Goal: Use online tool/utility

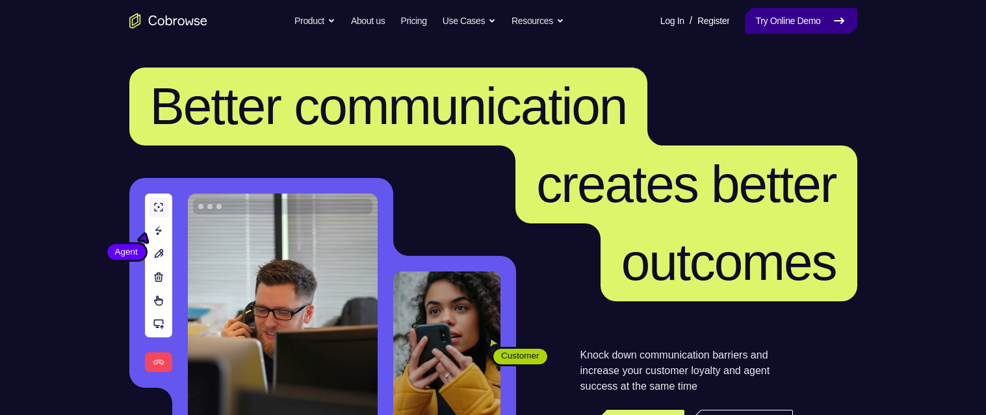
click at [788, 24] on link "Try Online Demo" at bounding box center [801, 21] width 112 height 26
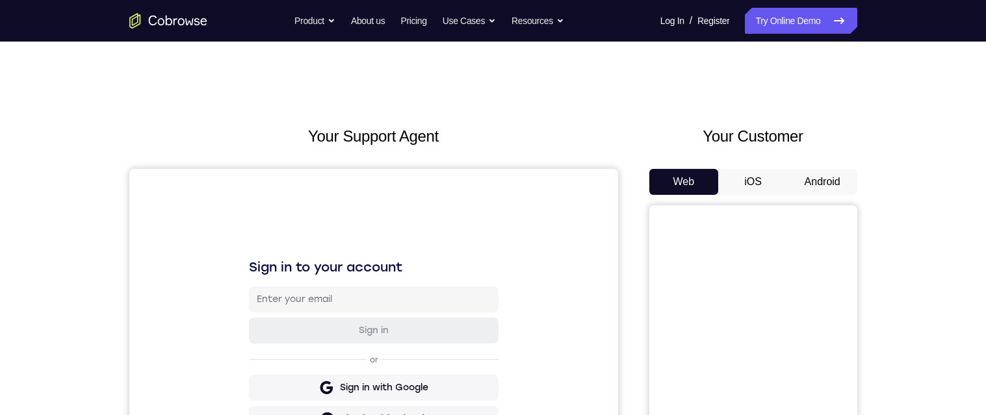
click at [830, 174] on button "Android" at bounding box center [823, 182] width 70 height 26
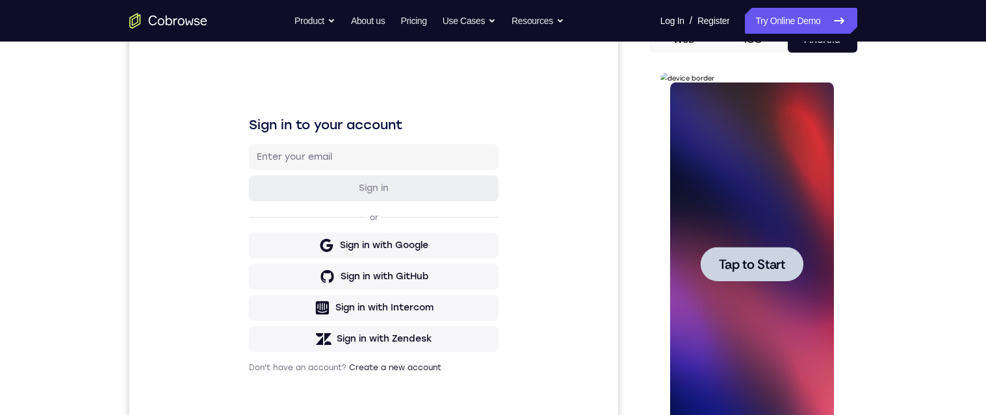
click at [772, 268] on span "Tap to Start" at bounding box center [752, 264] width 66 height 13
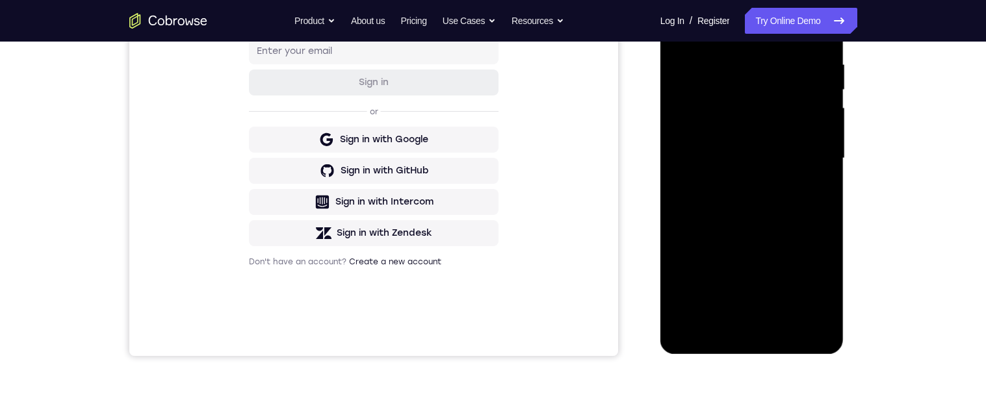
scroll to position [276, 0]
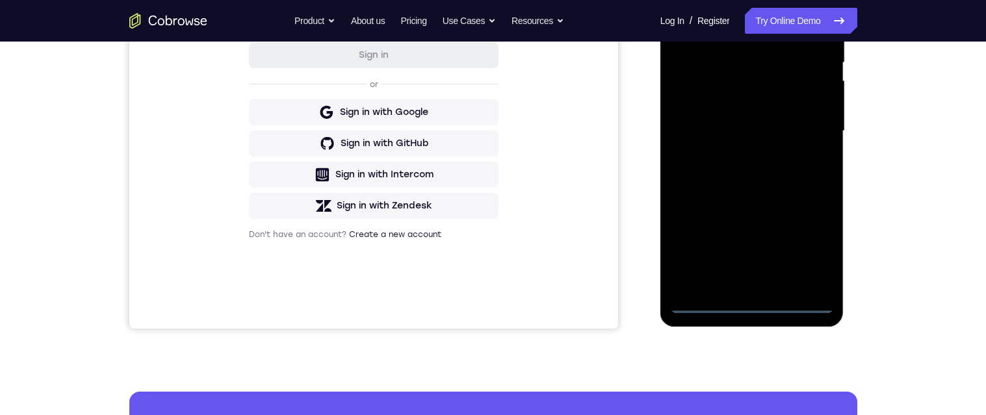
click at [751, 305] on div at bounding box center [752, 131] width 164 height 364
click at [811, 250] on div at bounding box center [752, 131] width 164 height 364
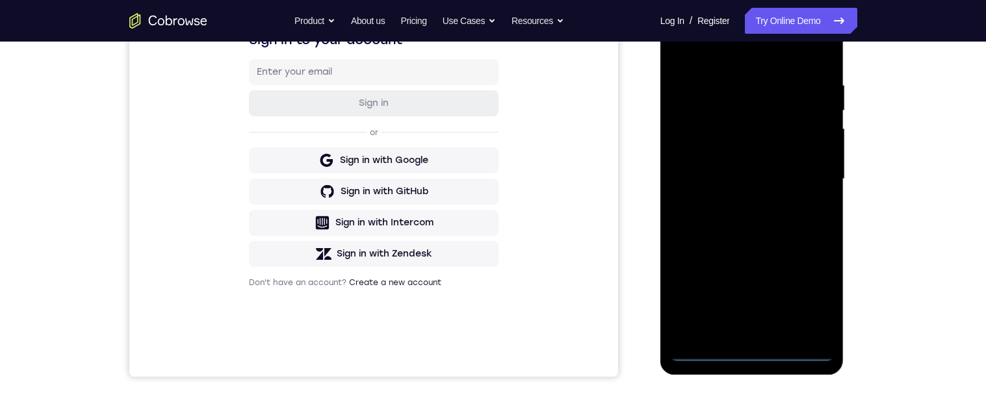
scroll to position [229, 0]
click at [755, 359] on div at bounding box center [752, 178] width 164 height 364
click at [813, 301] on div at bounding box center [752, 178] width 164 height 364
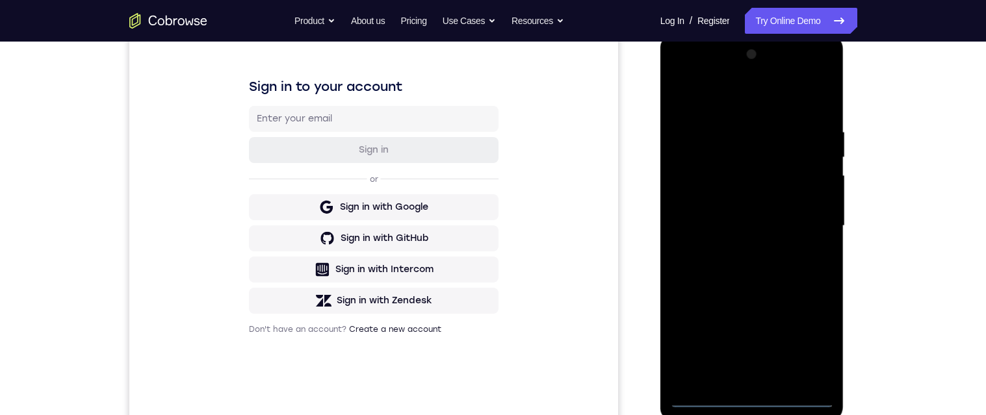
click at [768, 112] on div at bounding box center [752, 226] width 164 height 364
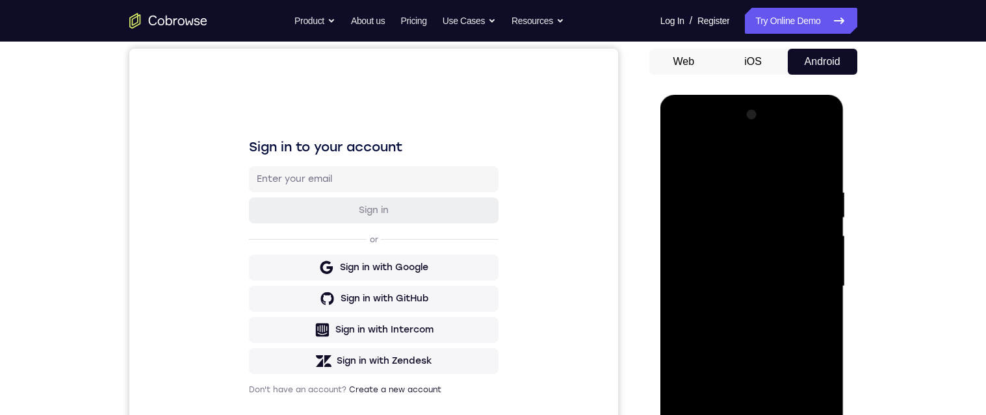
click at [753, 162] on div at bounding box center [752, 287] width 164 height 364
click at [807, 289] on div at bounding box center [752, 287] width 164 height 364
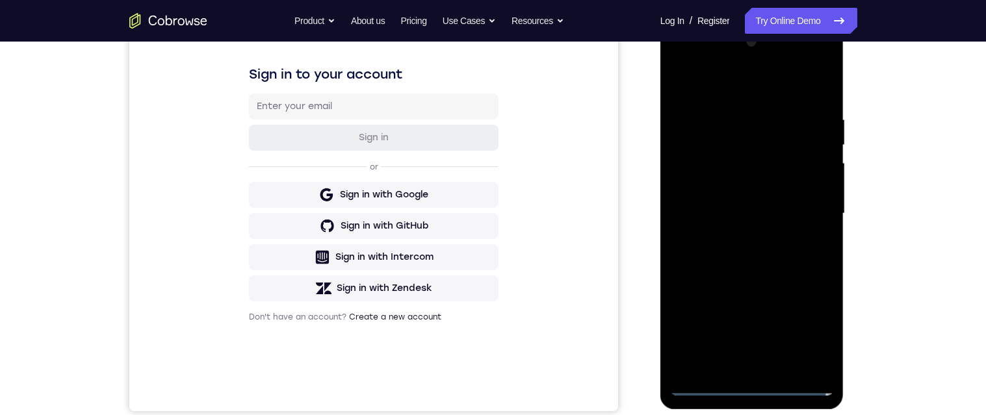
click at [741, 370] on div at bounding box center [752, 214] width 164 height 364
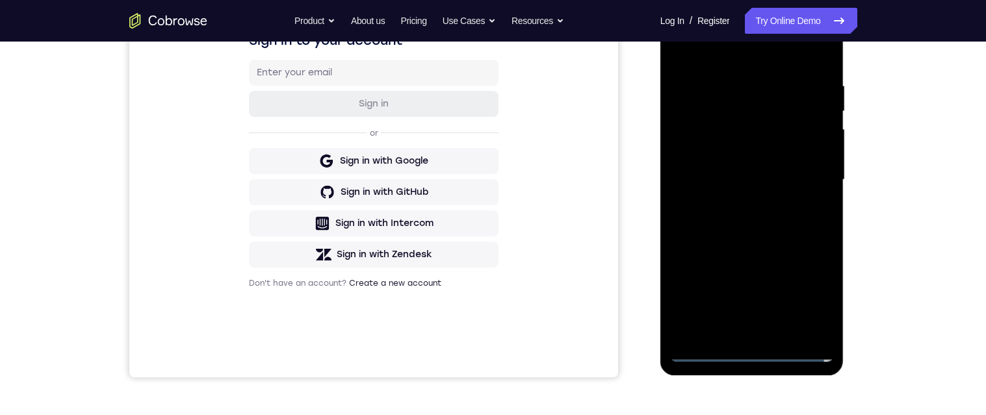
click at [742, 335] on div at bounding box center [752, 180] width 164 height 364
click at [741, 341] on div at bounding box center [752, 180] width 164 height 364
click at [746, 336] on div at bounding box center [752, 180] width 164 height 364
click at [745, 332] on div at bounding box center [752, 180] width 164 height 364
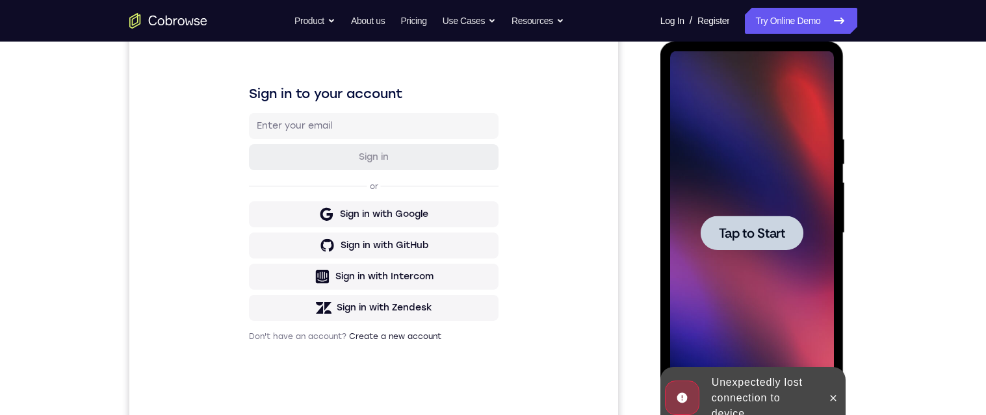
scroll to position [175, 0]
click at [776, 226] on span "Tap to Start" at bounding box center [752, 232] width 66 height 13
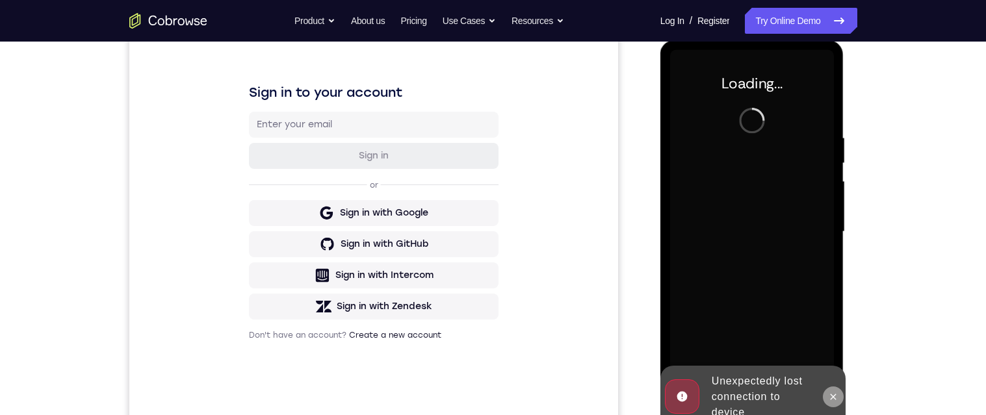
click at [838, 392] on icon at bounding box center [833, 397] width 10 height 10
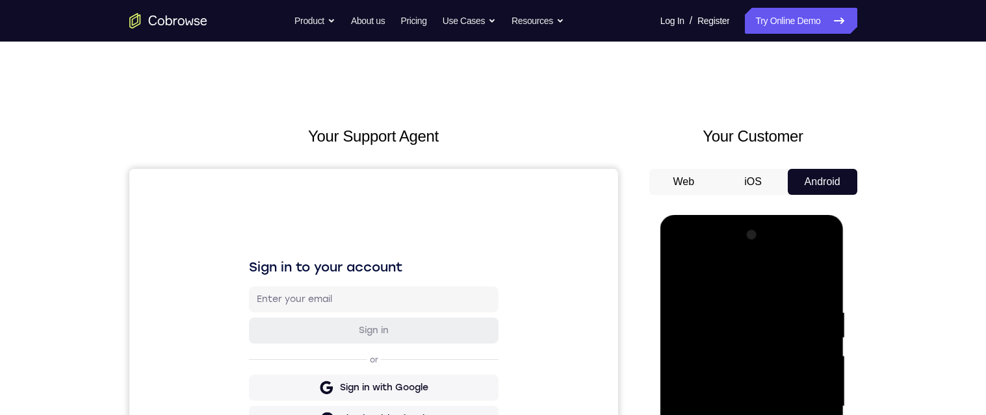
scroll to position [249, 0]
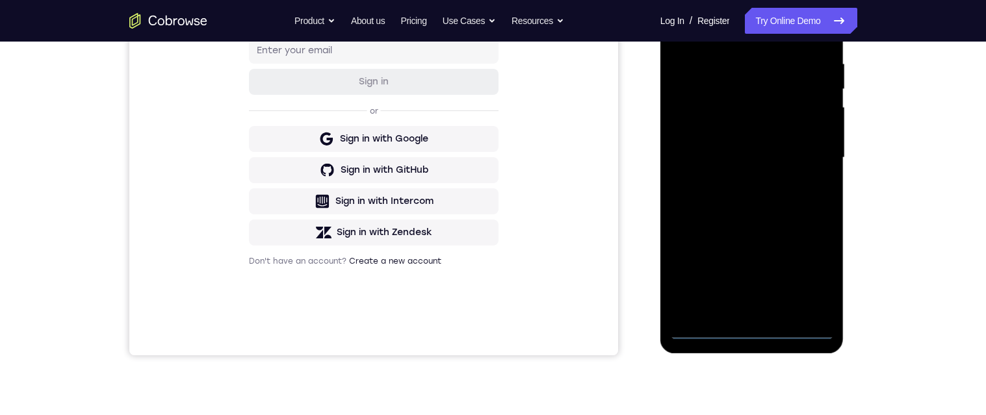
click at [751, 332] on div at bounding box center [752, 158] width 164 height 364
click at [813, 274] on div at bounding box center [752, 158] width 164 height 364
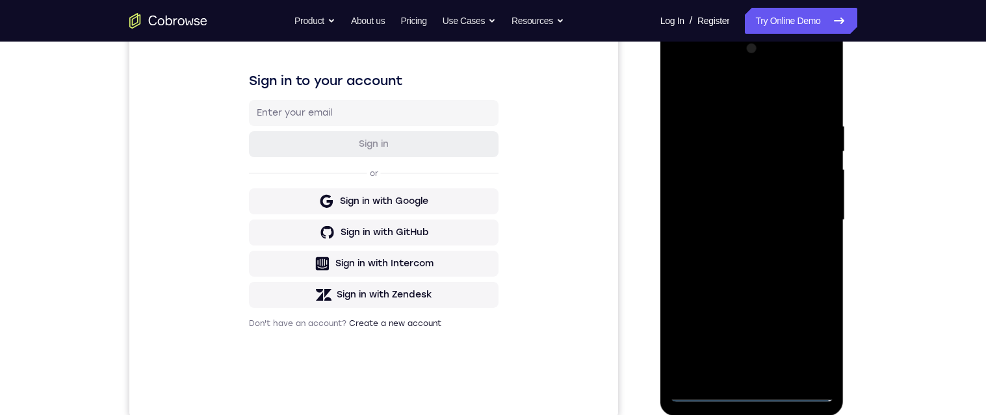
click at [742, 93] on div at bounding box center [752, 220] width 164 height 364
click at [809, 221] on div at bounding box center [752, 220] width 164 height 364
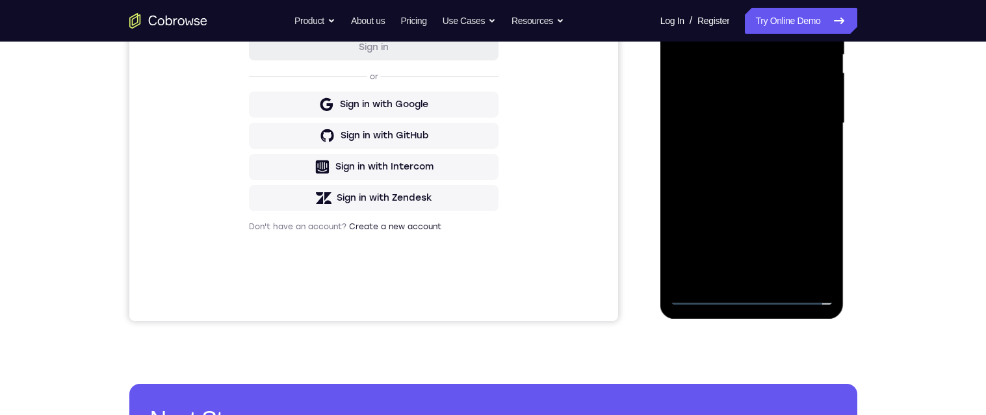
click at [737, 274] on div at bounding box center [752, 123] width 164 height 364
click at [747, 112] on div at bounding box center [752, 123] width 164 height 364
click at [722, 95] on div at bounding box center [752, 123] width 164 height 364
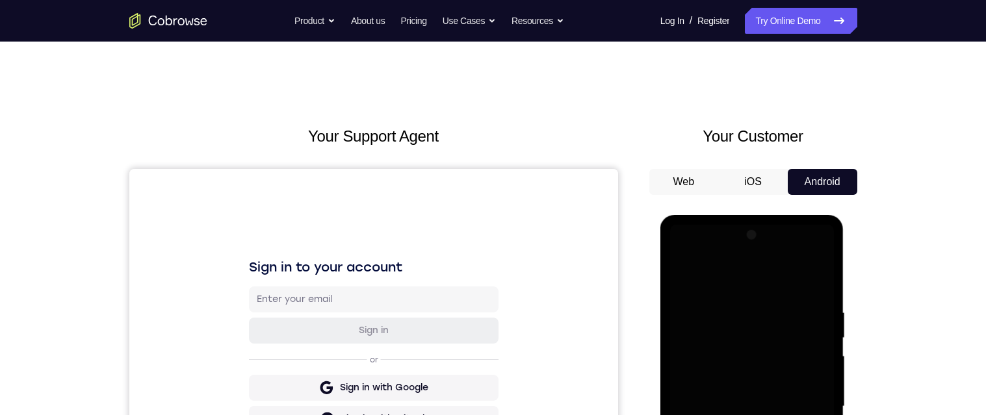
scroll to position [172, 0]
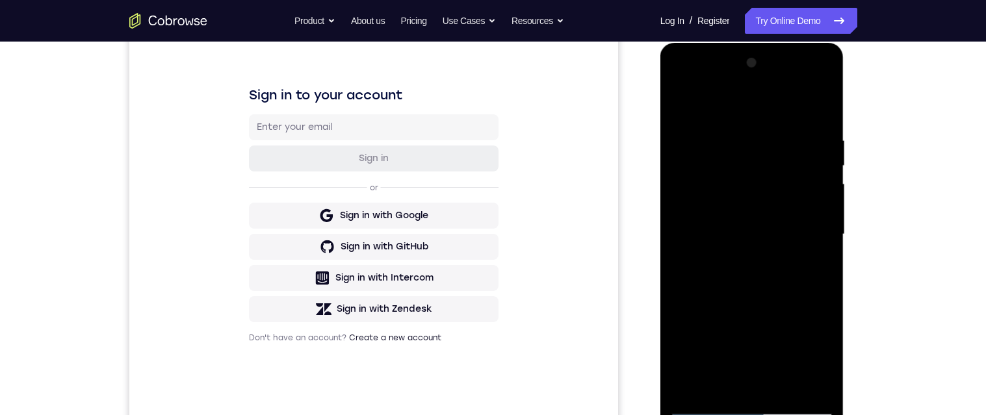
click at [791, 192] on div at bounding box center [752, 235] width 164 height 364
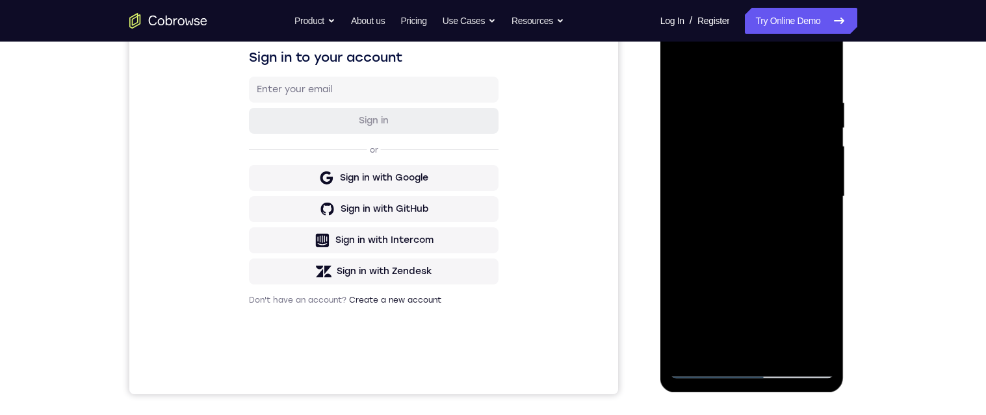
scroll to position [211, 0]
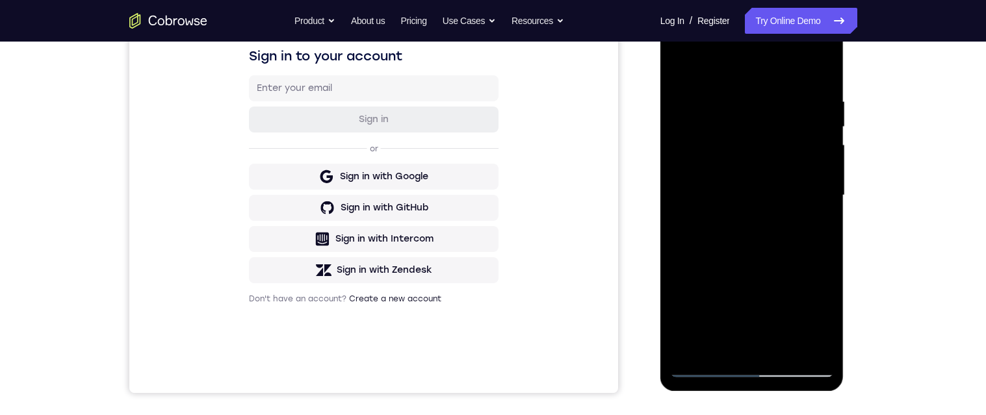
click at [788, 202] on div at bounding box center [752, 196] width 164 height 364
click at [794, 242] on div at bounding box center [752, 196] width 164 height 364
click at [792, 235] on div at bounding box center [752, 196] width 164 height 364
click at [789, 244] on div at bounding box center [752, 196] width 164 height 364
click at [798, 252] on div at bounding box center [752, 196] width 164 height 364
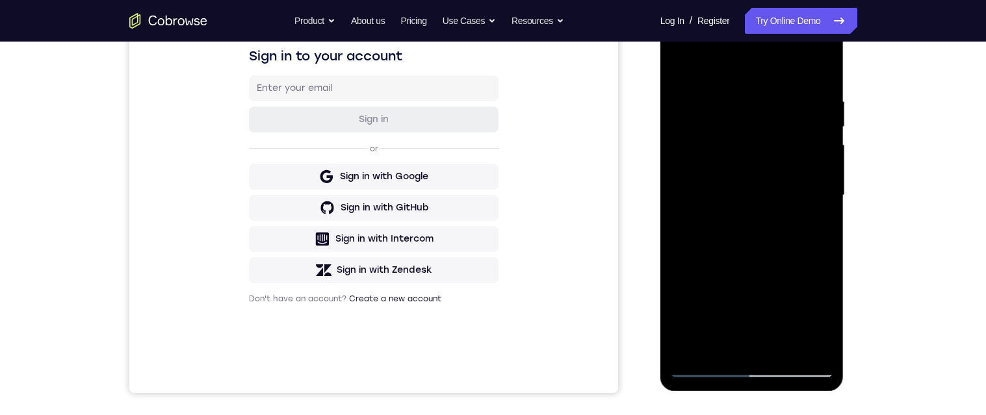
scroll to position [237, 0]
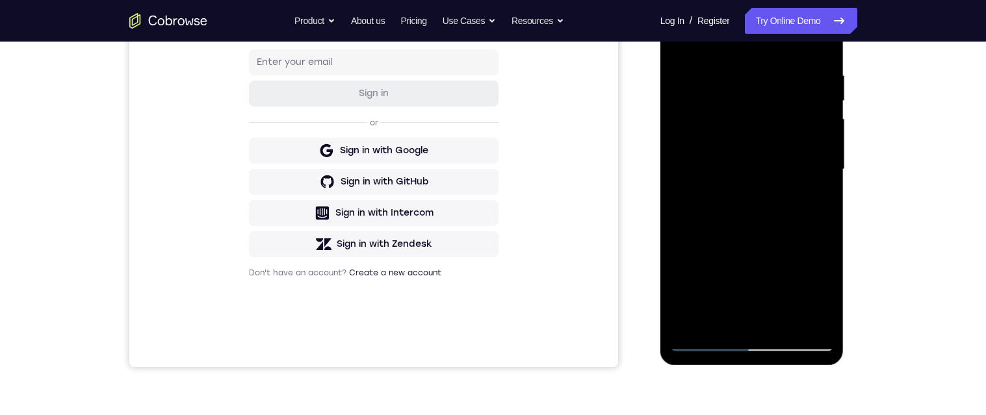
click at [789, 318] on div at bounding box center [752, 170] width 164 height 364
click at [800, 220] on div at bounding box center [752, 170] width 164 height 364
click at [818, 198] on div at bounding box center [752, 170] width 164 height 364
click at [795, 161] on div at bounding box center [752, 170] width 164 height 364
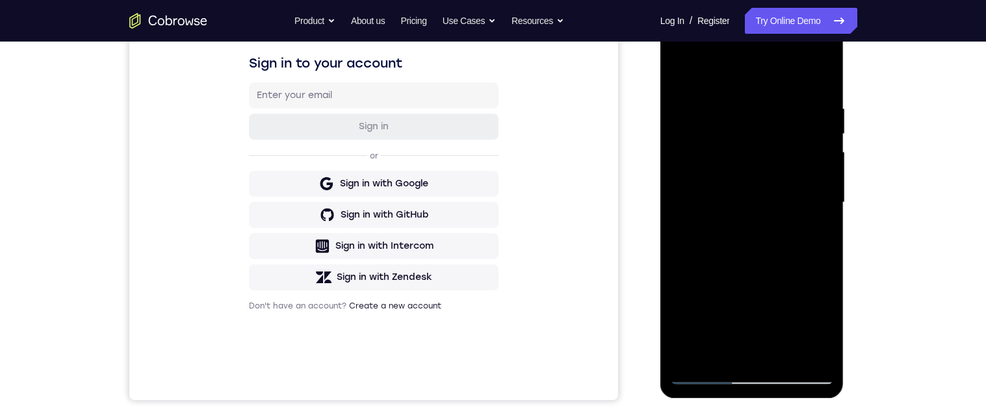
scroll to position [224, 0]
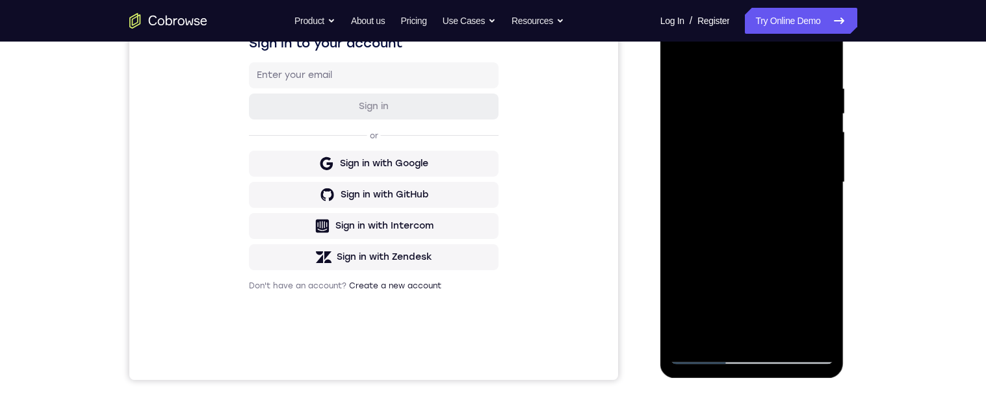
click at [757, 302] on div at bounding box center [752, 183] width 164 height 364
click at [778, 307] on div at bounding box center [752, 183] width 164 height 364
click at [819, 215] on div at bounding box center [752, 183] width 164 height 364
click at [820, 213] on div at bounding box center [752, 183] width 164 height 364
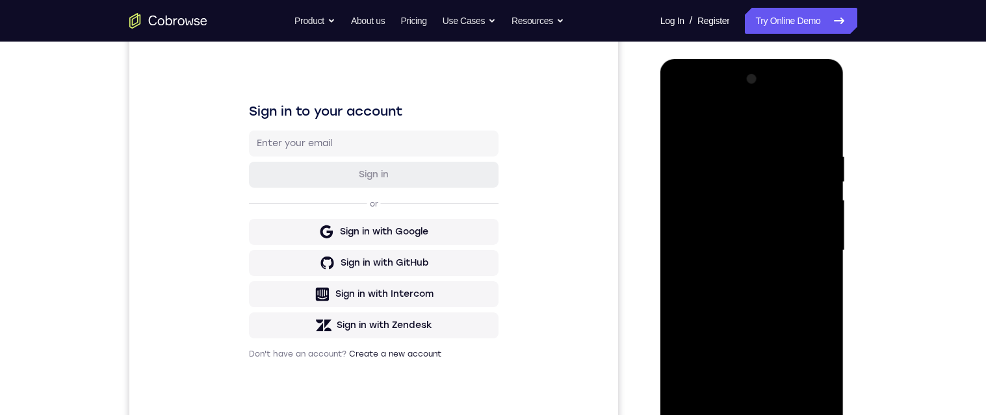
scroll to position [157, 0]
click at [744, 187] on div at bounding box center [752, 250] width 164 height 364
click at [778, 300] on div at bounding box center [752, 250] width 164 height 364
click at [768, 294] on div at bounding box center [752, 250] width 164 height 364
click at [778, 298] on div at bounding box center [752, 250] width 164 height 364
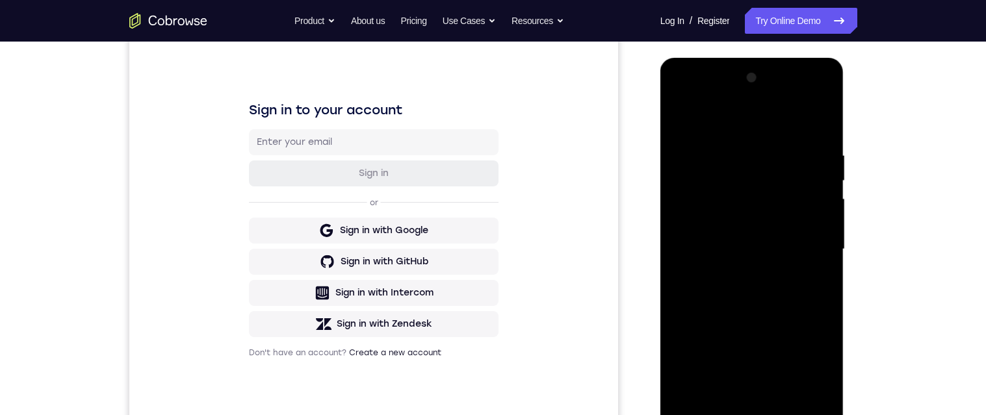
click at [818, 281] on div at bounding box center [752, 250] width 164 height 364
click at [686, 115] on div at bounding box center [752, 250] width 164 height 364
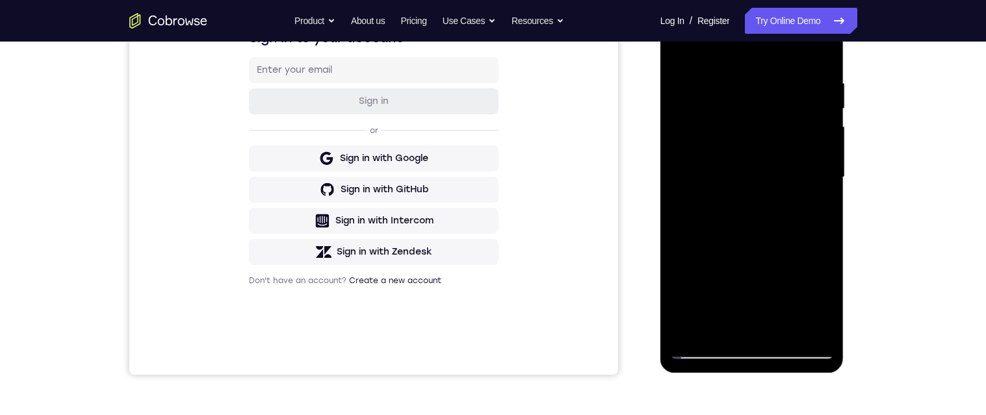
scroll to position [187, 0]
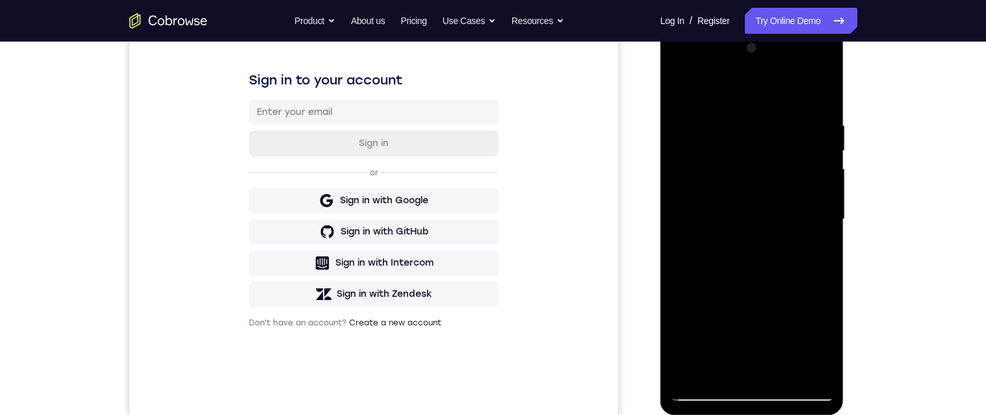
click at [682, 87] on div at bounding box center [752, 220] width 164 height 364
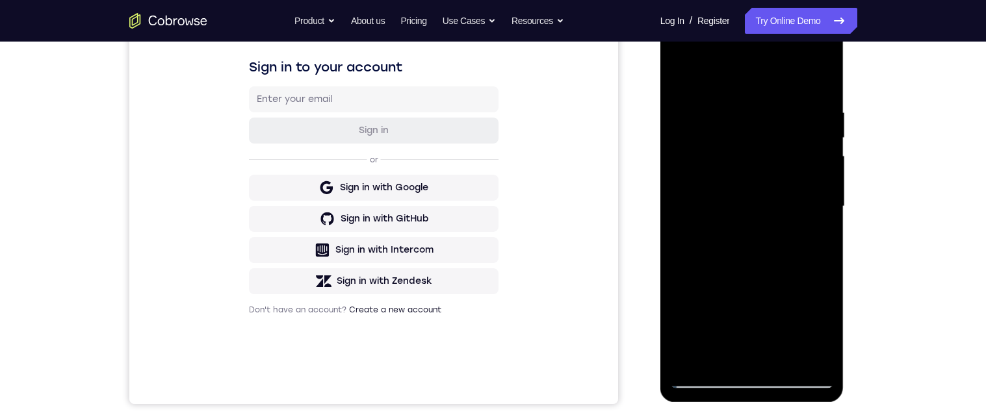
click at [724, 111] on div at bounding box center [752, 207] width 164 height 364
click at [811, 302] on div at bounding box center [752, 207] width 164 height 364
click at [817, 287] on div at bounding box center [752, 207] width 164 height 364
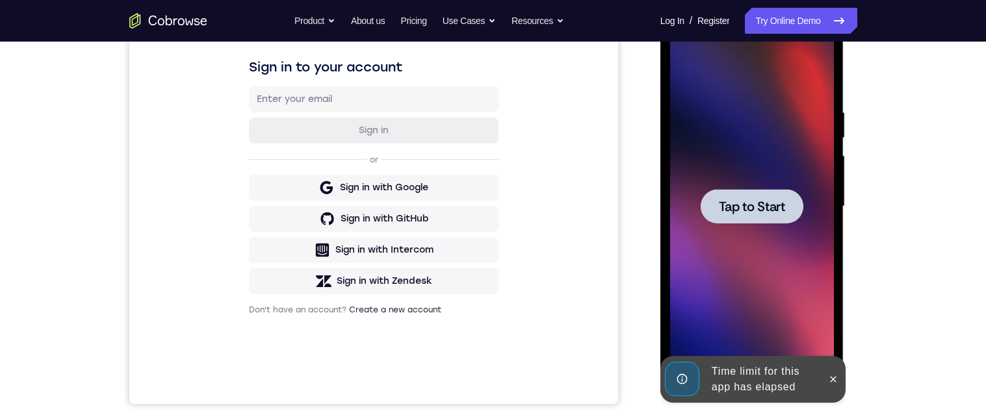
click at [786, 211] on div at bounding box center [752, 206] width 103 height 34
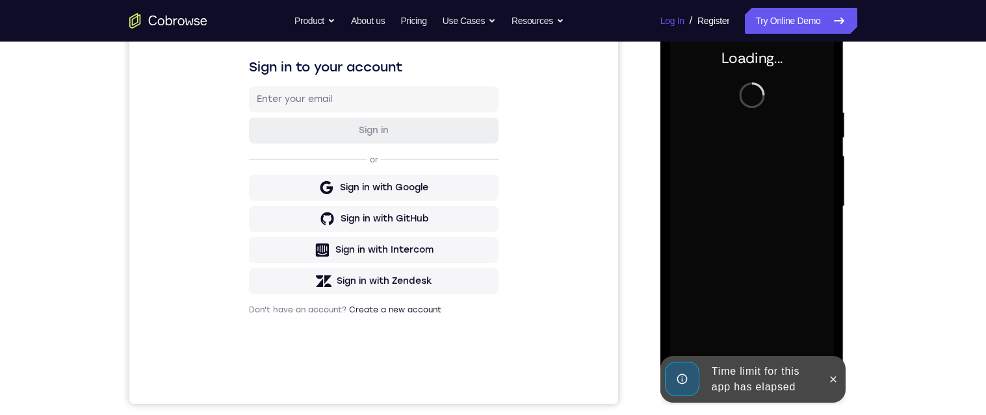
scroll to position [204, 0]
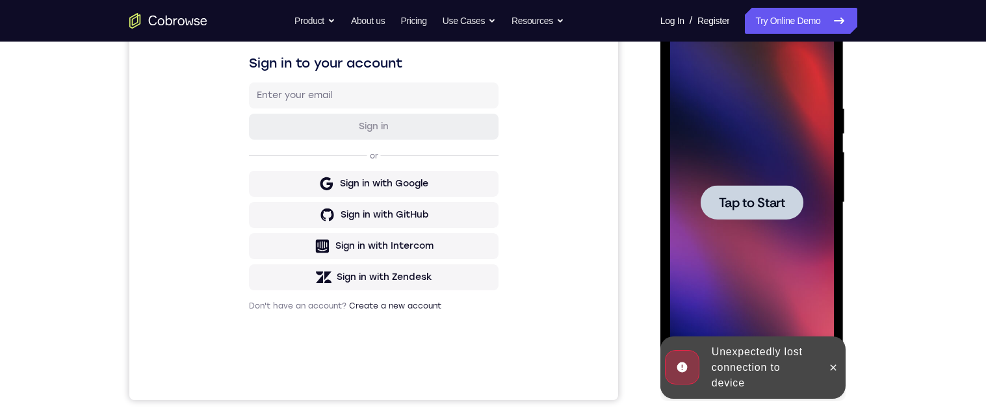
click at [770, 205] on span "Tap to Start" at bounding box center [752, 202] width 66 height 13
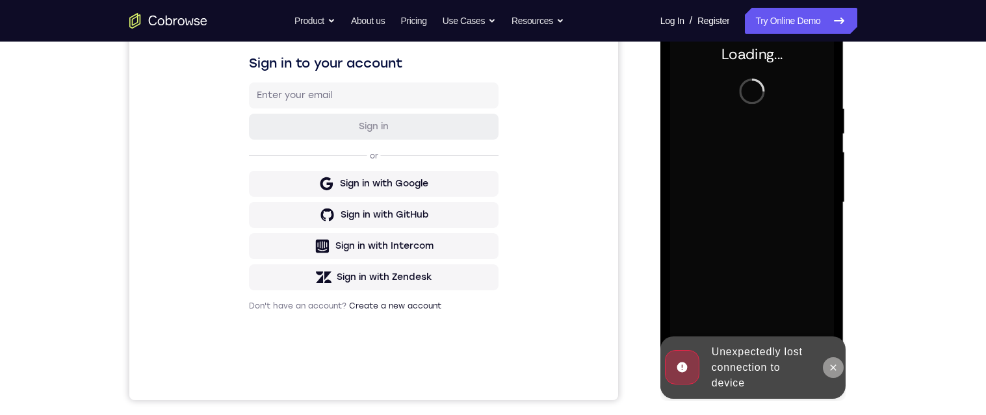
click at [836, 366] on icon at bounding box center [833, 368] width 10 height 10
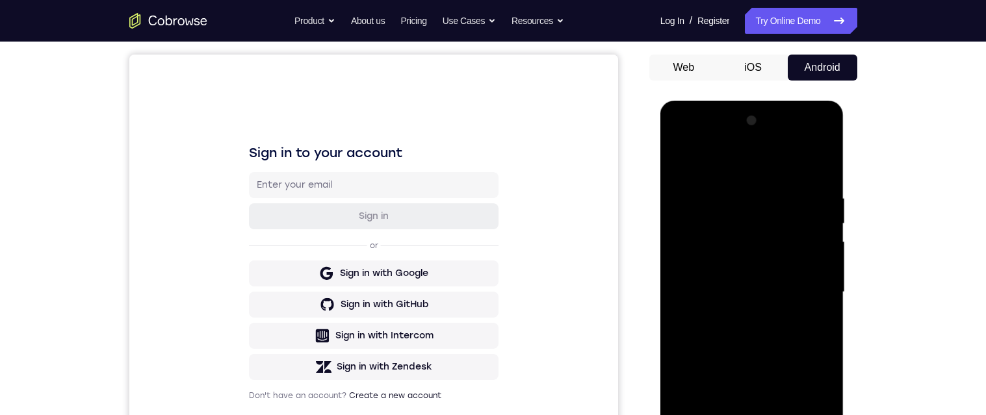
scroll to position [304, 0]
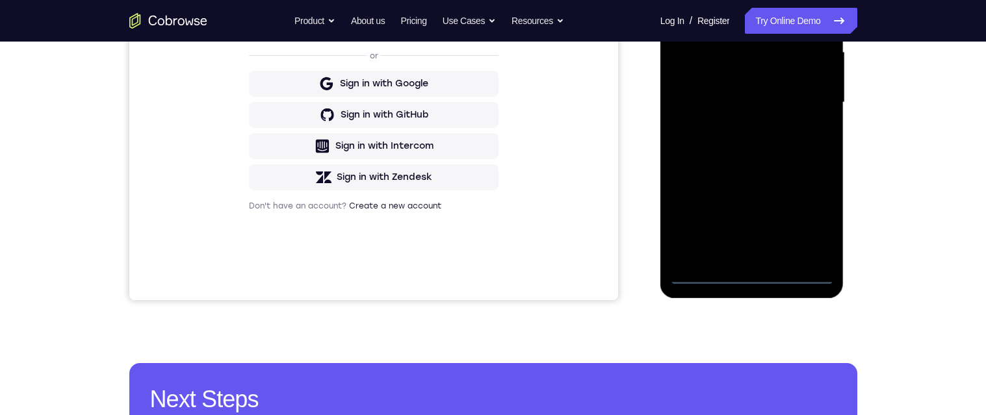
click at [750, 271] on div at bounding box center [752, 103] width 164 height 364
click at [811, 214] on div at bounding box center [752, 103] width 164 height 364
click at [731, 0] on div at bounding box center [752, 103] width 164 height 364
click at [813, 99] on div at bounding box center [752, 103] width 164 height 364
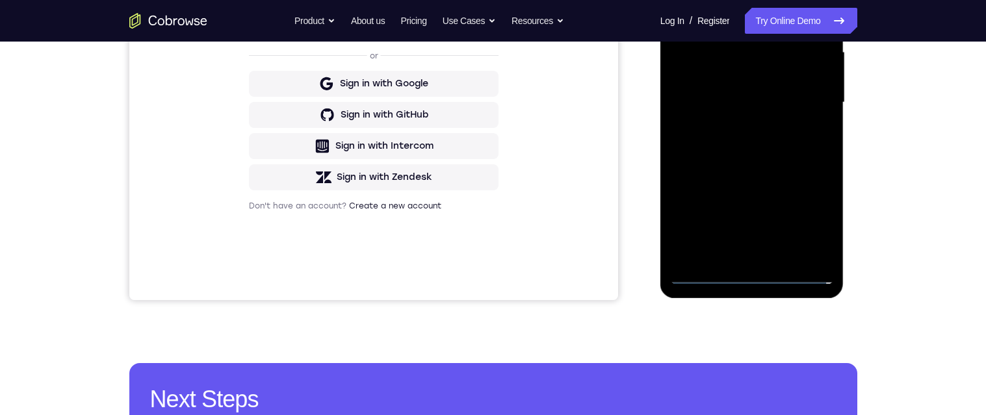
click at [738, 128] on div at bounding box center [752, 103] width 164 height 364
click at [753, 85] on div at bounding box center [752, 103] width 164 height 364
click at [763, 74] on div at bounding box center [752, 103] width 164 height 364
click at [791, 109] on div at bounding box center [752, 103] width 164 height 364
click at [802, 150] on div at bounding box center [752, 103] width 164 height 364
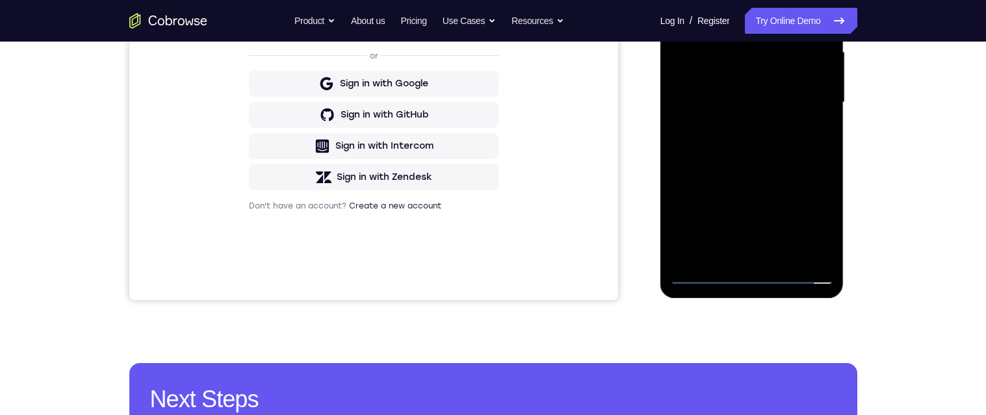
click at [791, 138] on div at bounding box center [752, 103] width 164 height 364
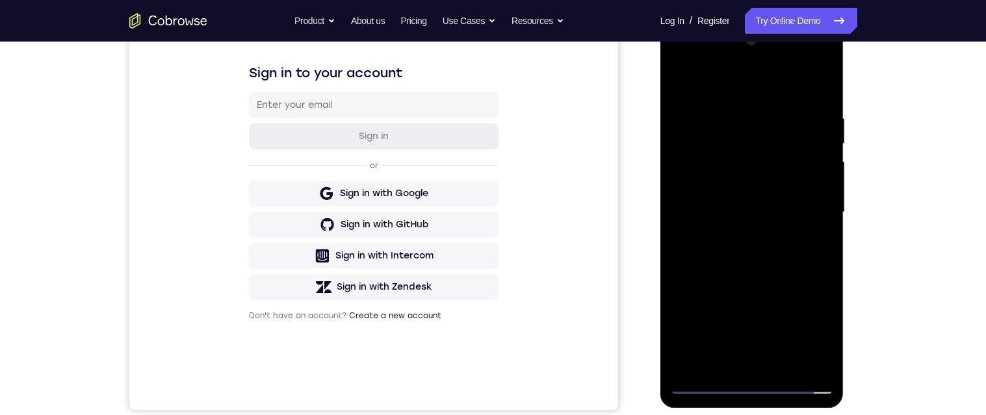
scroll to position [255, 0]
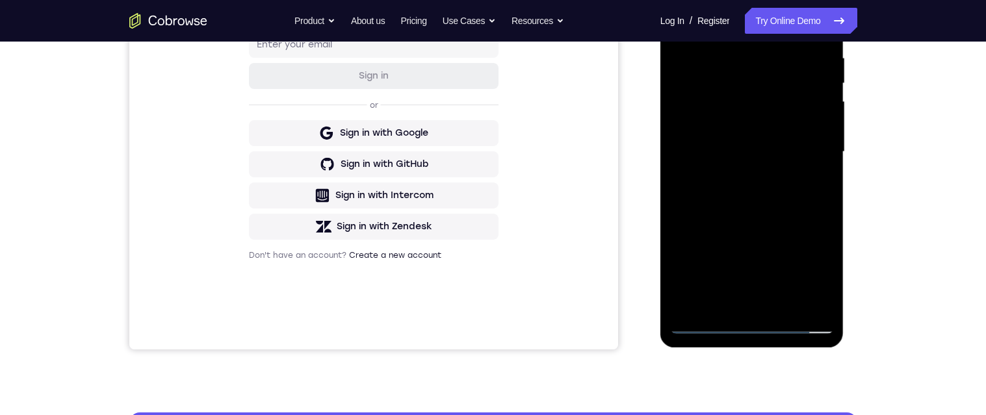
click at [808, 209] on div at bounding box center [752, 152] width 164 height 364
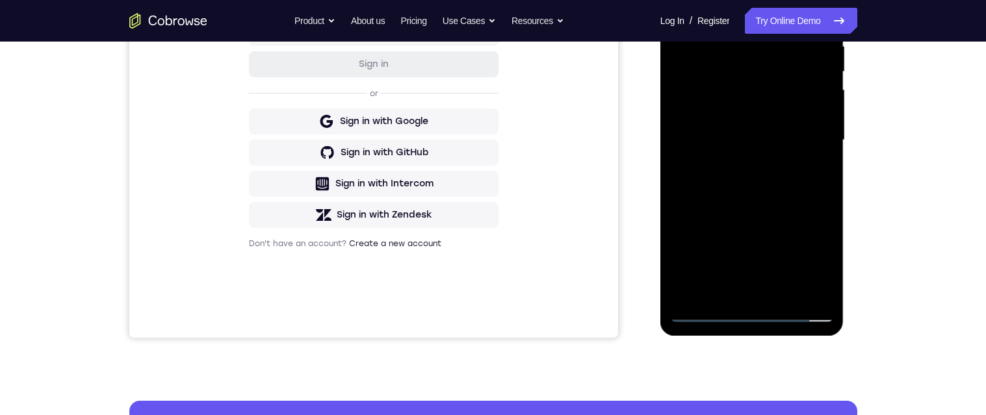
scroll to position [224, 0]
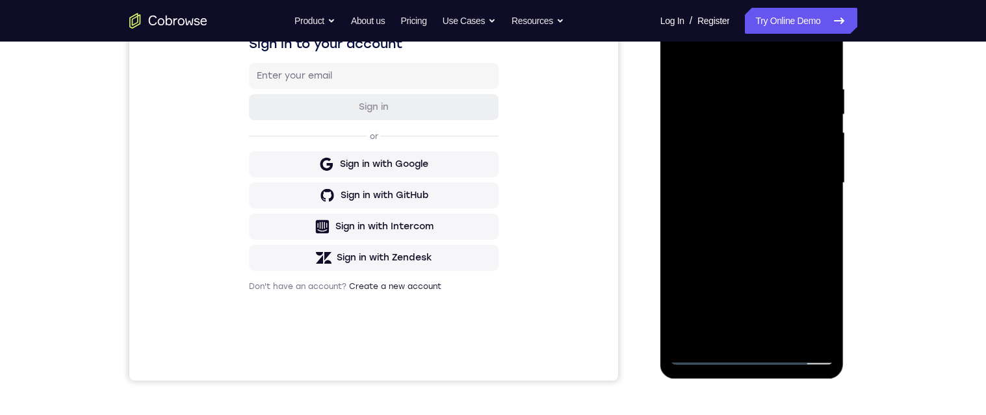
click at [737, 86] on div at bounding box center [752, 183] width 164 height 364
click at [824, 96] on div at bounding box center [752, 183] width 164 height 364
click at [824, 121] on div at bounding box center [752, 183] width 164 height 364
click at [824, 120] on div at bounding box center [752, 183] width 164 height 364
click at [823, 114] on div at bounding box center [752, 183] width 164 height 364
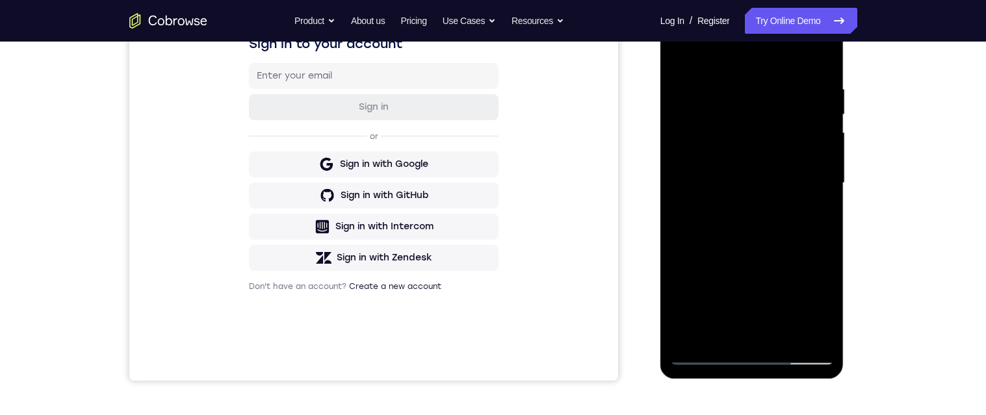
click at [817, 106] on div at bounding box center [752, 183] width 164 height 364
click at [815, 186] on div at bounding box center [752, 183] width 164 height 364
click at [817, 159] on div at bounding box center [752, 183] width 164 height 364
click at [815, 160] on div at bounding box center [752, 183] width 164 height 364
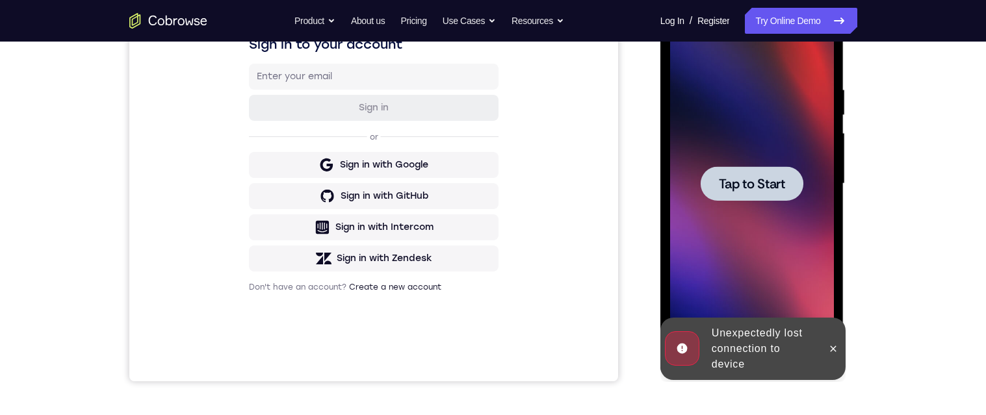
click at [749, 177] on span "Tap to Start" at bounding box center [752, 183] width 66 height 13
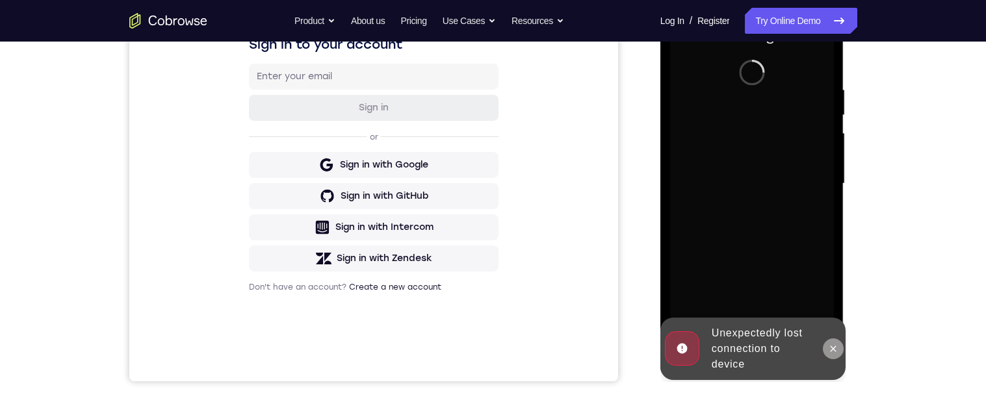
click at [838, 355] on button at bounding box center [833, 349] width 21 height 21
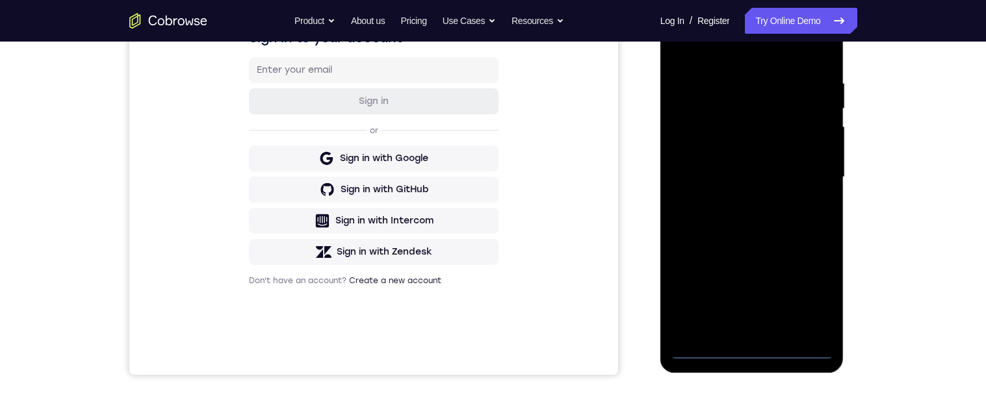
scroll to position [254, 0]
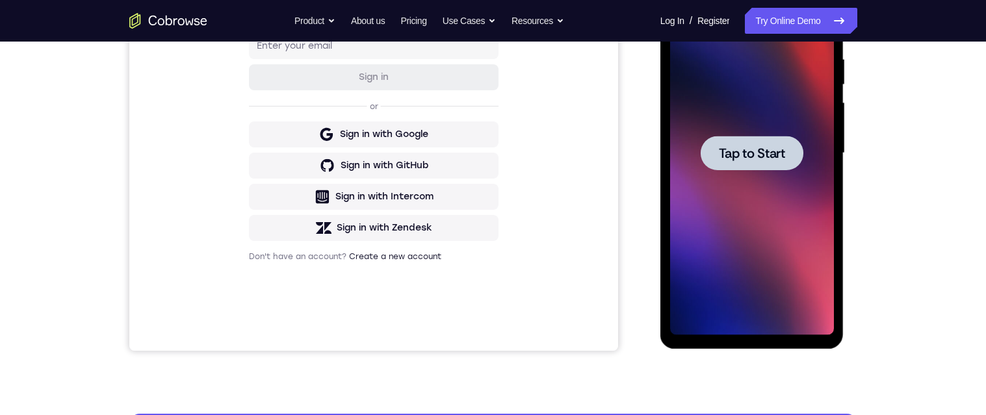
click at [748, 152] on span "Tap to Start" at bounding box center [752, 153] width 66 height 13
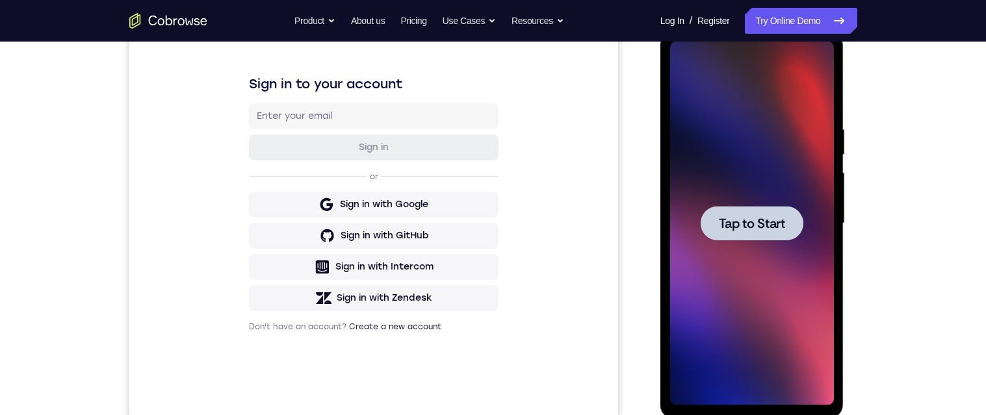
scroll to position [184, 0]
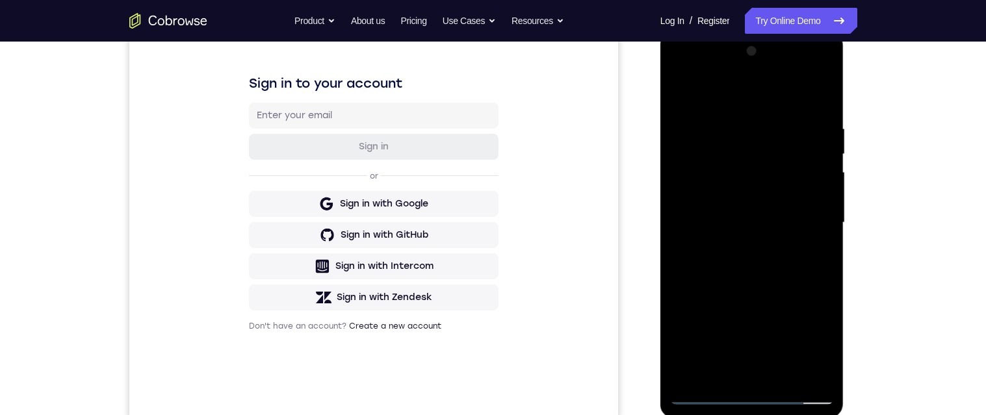
click at [787, 154] on div at bounding box center [752, 223] width 164 height 364
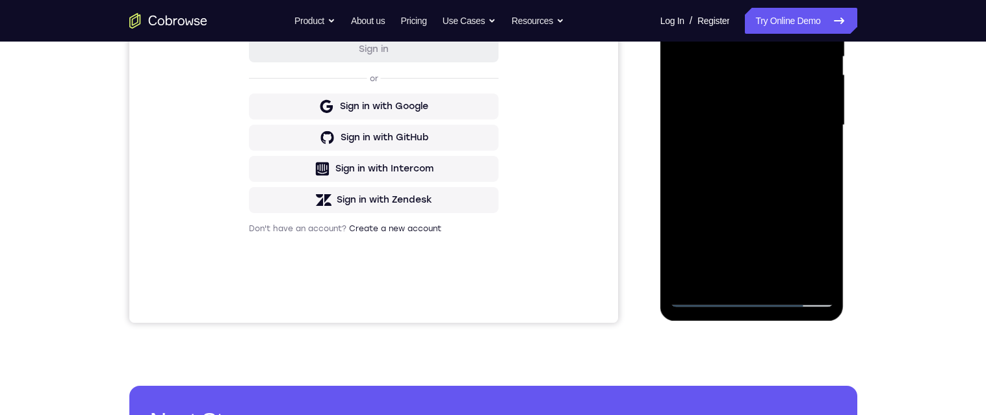
click at [758, 301] on div at bounding box center [752, 125] width 164 height 364
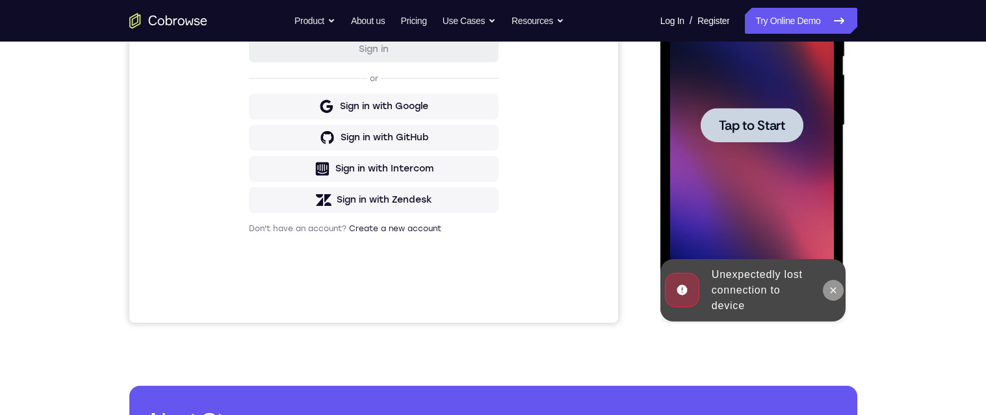
click at [841, 295] on button at bounding box center [833, 290] width 21 height 21
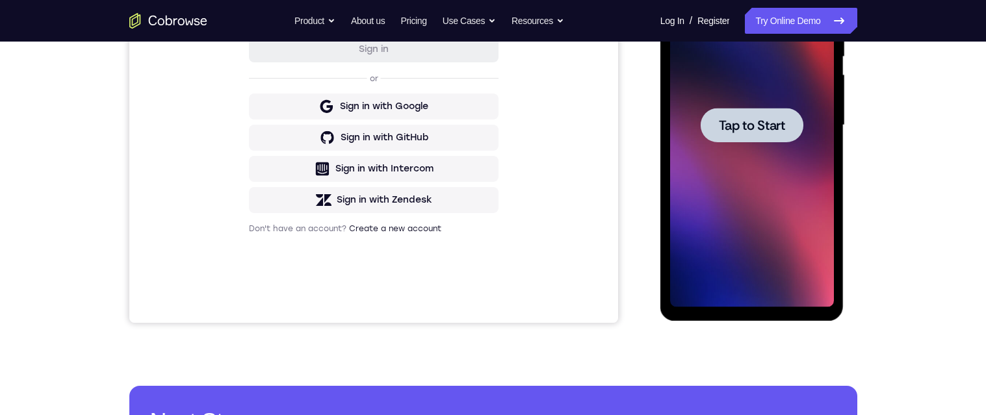
click at [778, 126] on span "Tap to Start" at bounding box center [752, 125] width 66 height 13
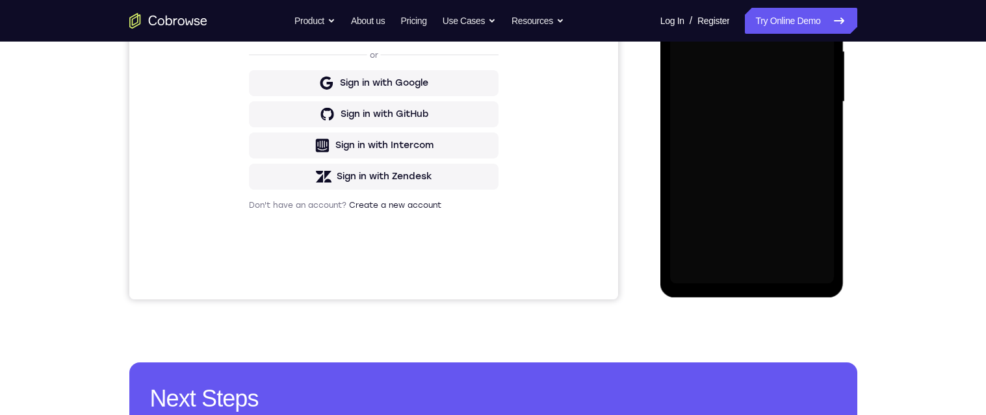
scroll to position [306, 0]
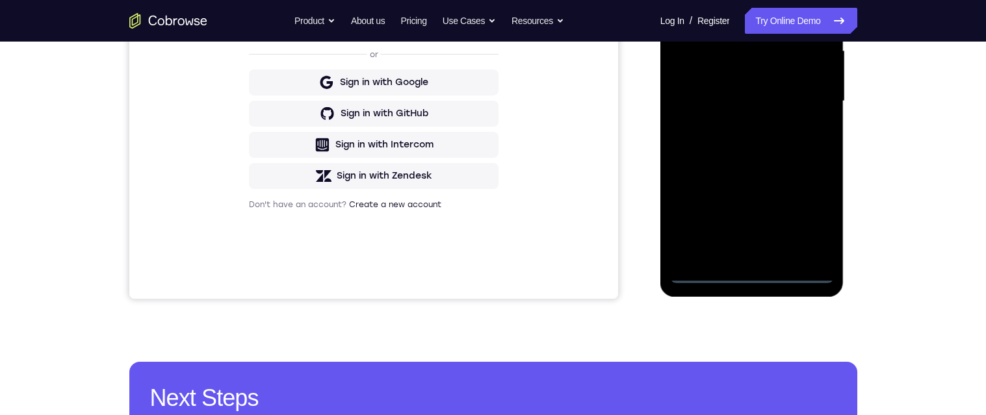
click at [741, 276] on div at bounding box center [752, 101] width 164 height 364
click at [815, 228] on div at bounding box center [752, 101] width 164 height 364
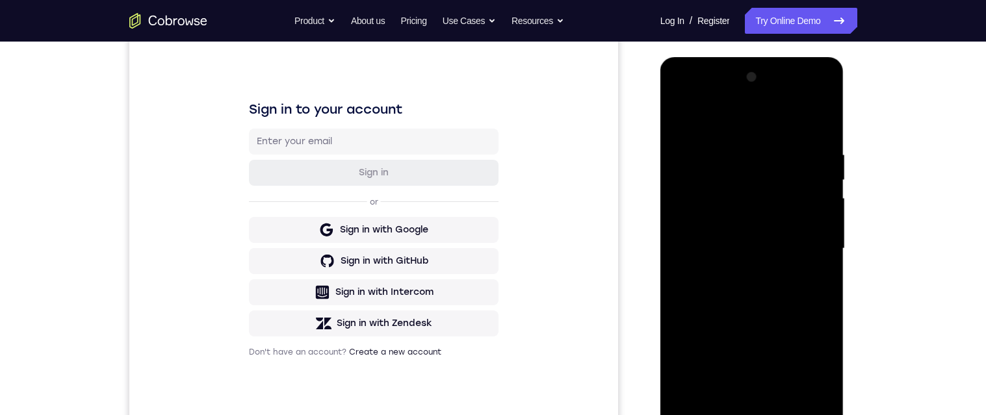
scroll to position [155, 0]
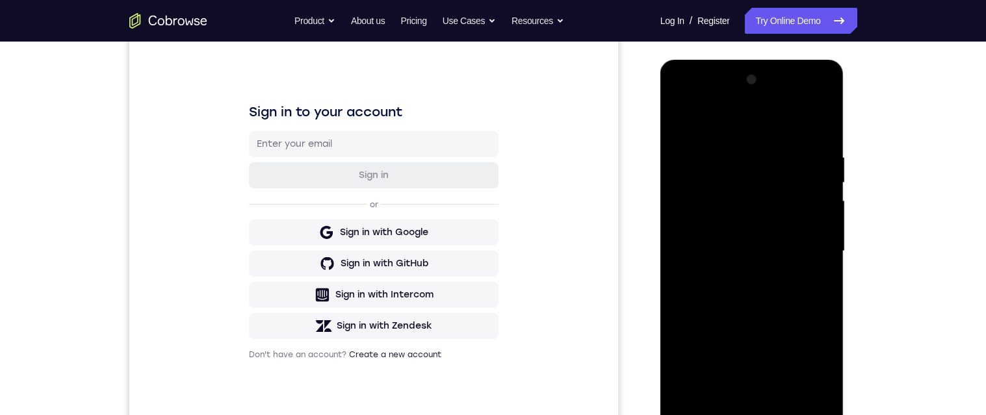
click at [728, 129] on div at bounding box center [752, 252] width 164 height 364
click at [731, 132] on div at bounding box center [752, 252] width 164 height 364
click at [720, 125] on div at bounding box center [752, 252] width 164 height 364
click at [724, 122] on div at bounding box center [752, 252] width 164 height 364
click at [724, 129] on div at bounding box center [752, 252] width 164 height 364
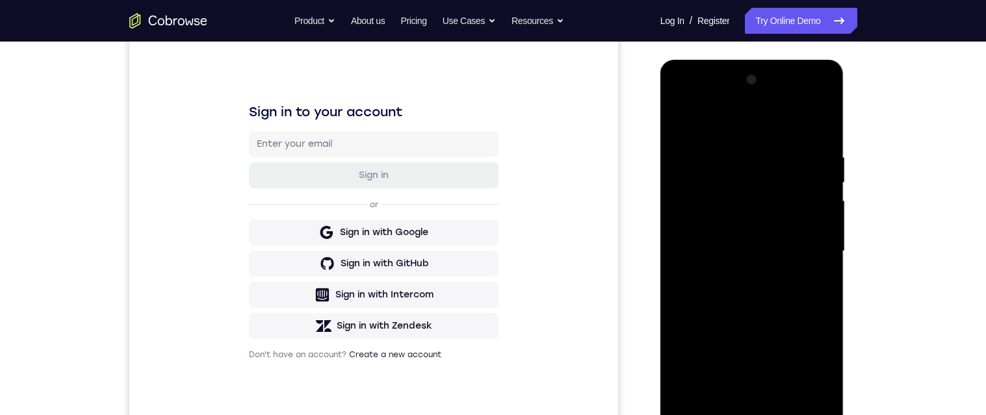
click at [725, 123] on div at bounding box center [752, 252] width 164 height 364
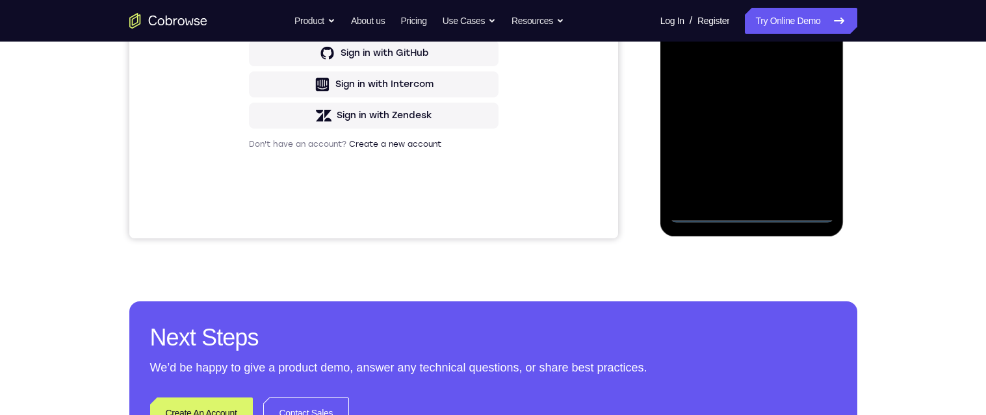
click at [751, 210] on div at bounding box center [752, 41] width 164 height 364
click at [808, 153] on div at bounding box center [752, 41] width 164 height 364
click at [727, 0] on div at bounding box center [752, 41] width 164 height 364
click at [720, 0] on div at bounding box center [752, 41] width 164 height 364
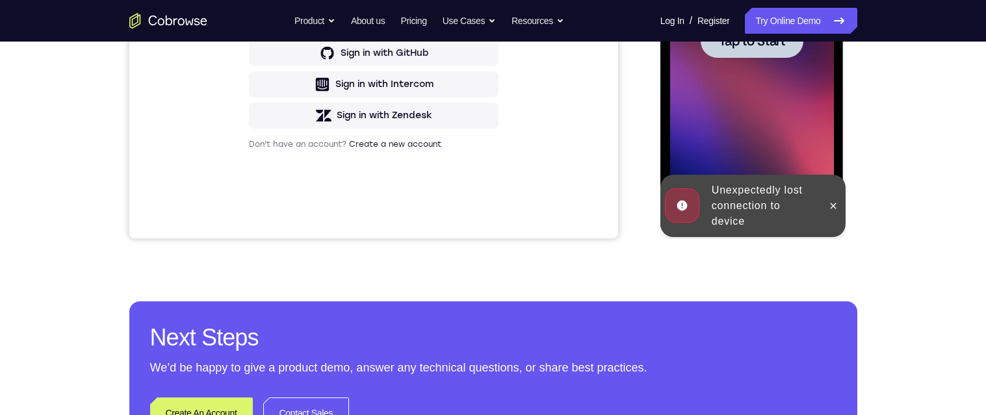
click at [766, 38] on span "Tap to Start" at bounding box center [752, 40] width 66 height 13
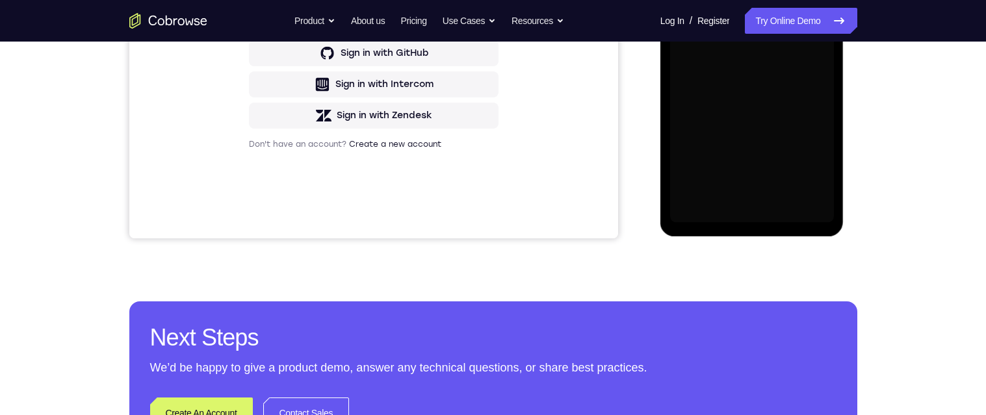
scroll to position [367, 0]
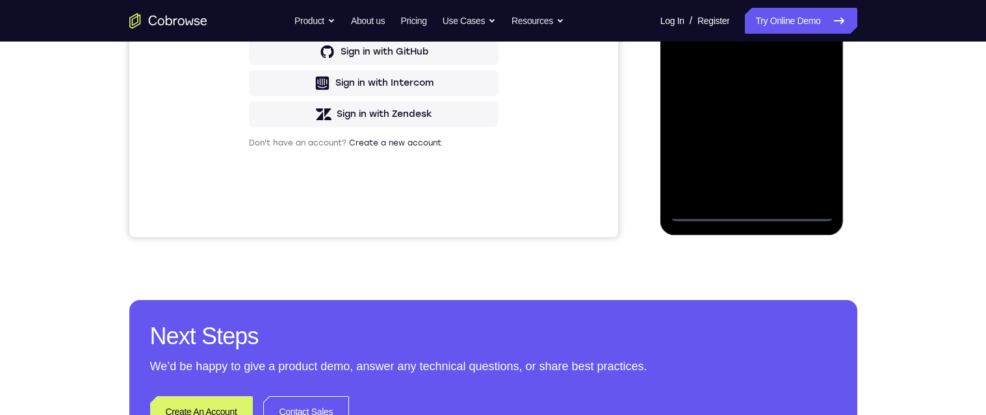
click at [748, 208] on div at bounding box center [752, 40] width 164 height 364
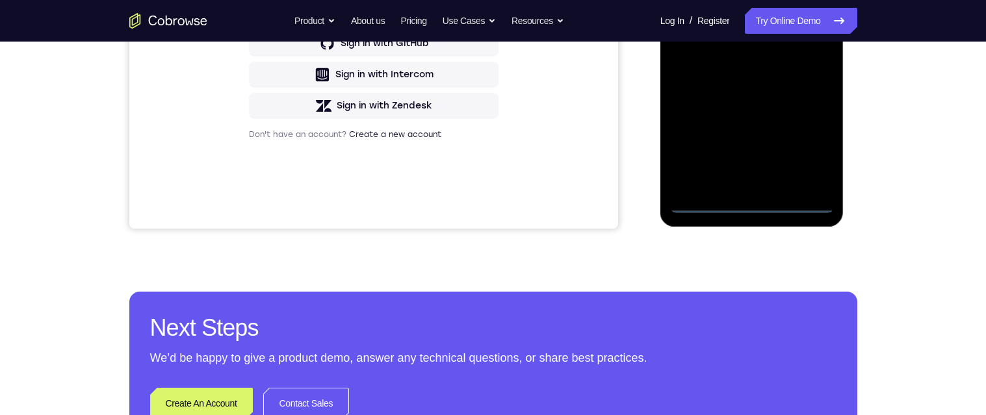
click at [809, 146] on div at bounding box center [752, 31] width 164 height 364
click at [753, 0] on div at bounding box center [752, 31] width 164 height 364
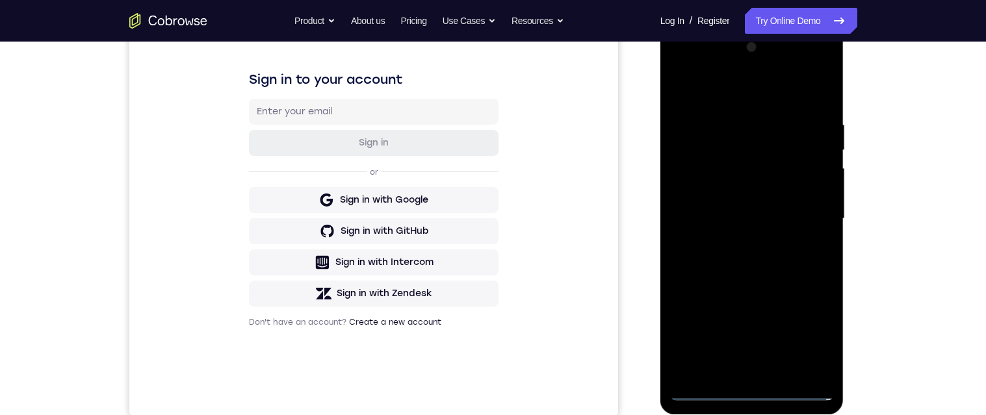
click at [811, 222] on div at bounding box center [752, 219] width 164 height 364
click at [737, 242] on div at bounding box center [752, 219] width 164 height 364
click at [731, 205] on div at bounding box center [752, 219] width 164 height 364
click at [731, 191] on div at bounding box center [752, 219] width 164 height 364
click at [752, 219] on div at bounding box center [752, 219] width 164 height 364
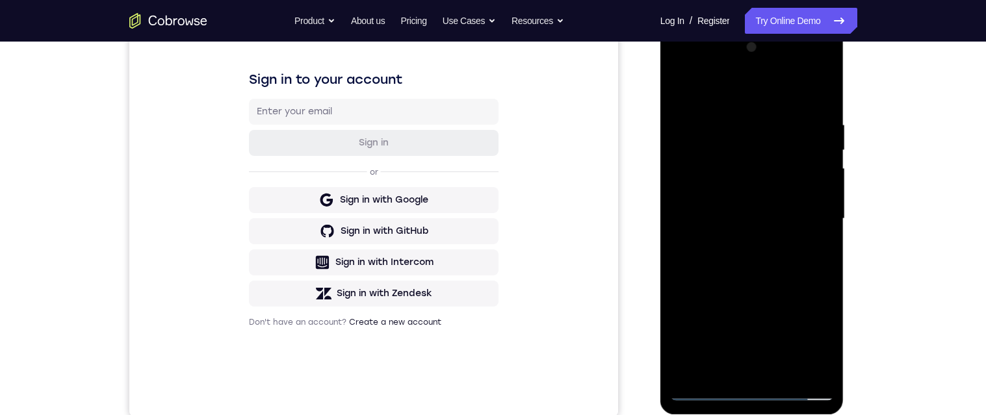
click at [755, 263] on div at bounding box center [752, 219] width 164 height 364
click at [755, 255] on div at bounding box center [752, 219] width 164 height 364
click at [757, 261] on div at bounding box center [752, 219] width 164 height 364
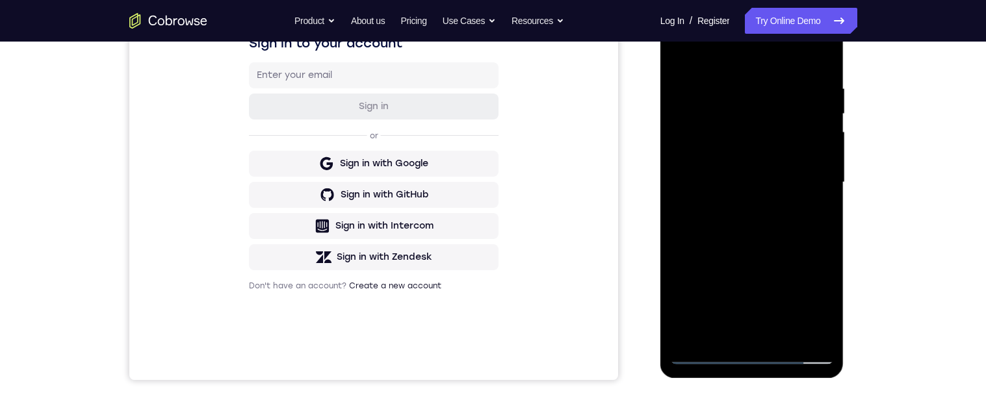
scroll to position [226, 0]
click at [813, 239] on div at bounding box center [752, 181] width 164 height 364
click at [795, 336] on div at bounding box center [752, 181] width 164 height 364
click at [791, 333] on div at bounding box center [752, 181] width 164 height 364
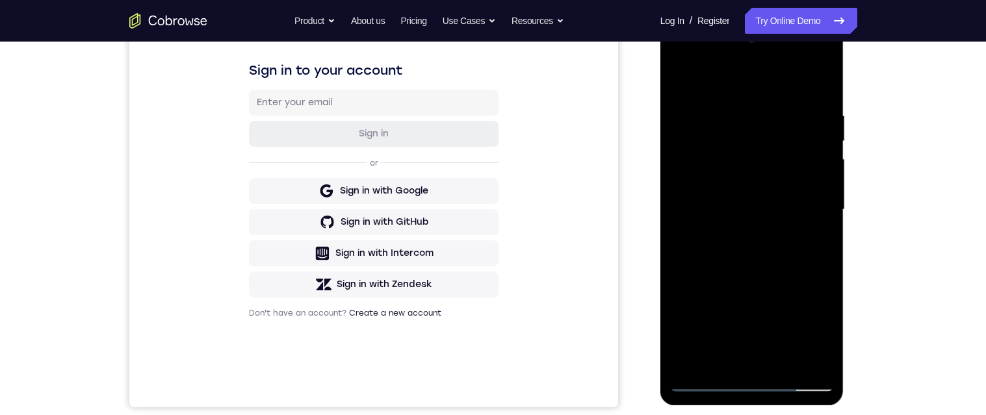
scroll to position [212, 0]
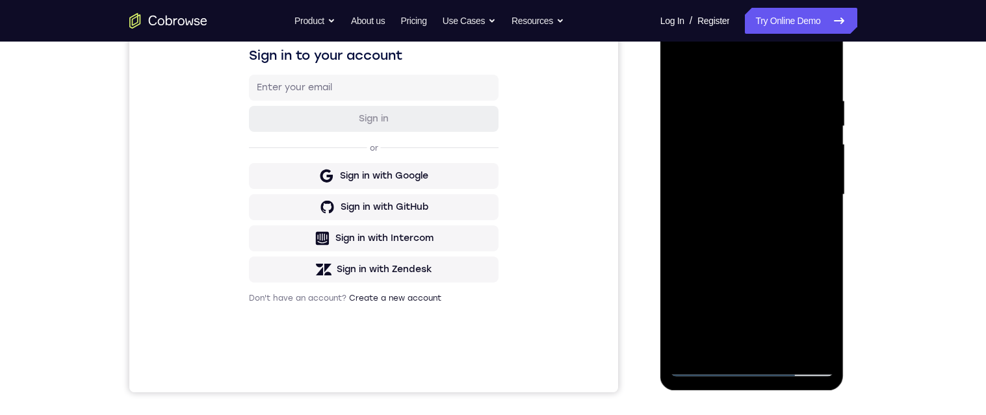
click at [789, 344] on div at bounding box center [752, 195] width 164 height 364
click at [789, 343] on div at bounding box center [752, 195] width 164 height 364
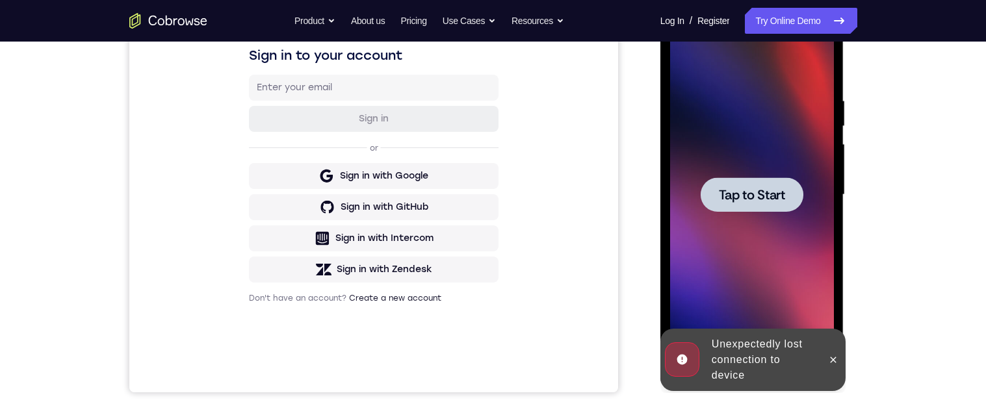
click at [789, 347] on div "Unexpectedly lost connection to device" at bounding box center [764, 360] width 114 height 57
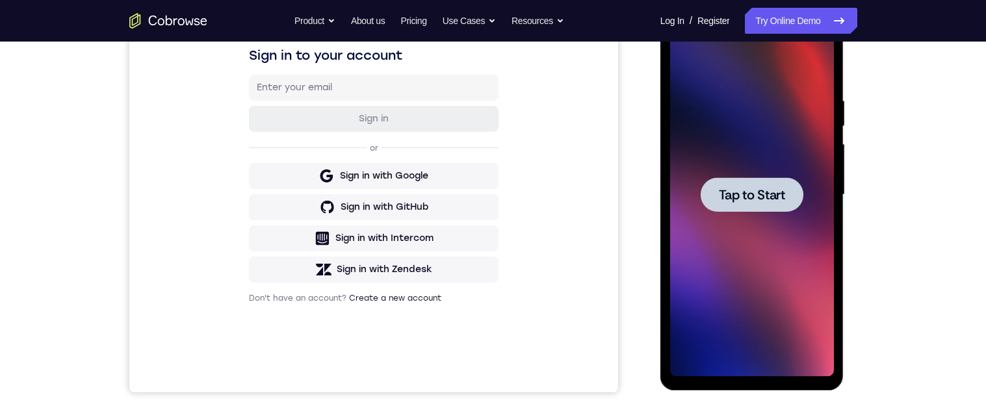
click at [801, 204] on div at bounding box center [752, 194] width 103 height 34
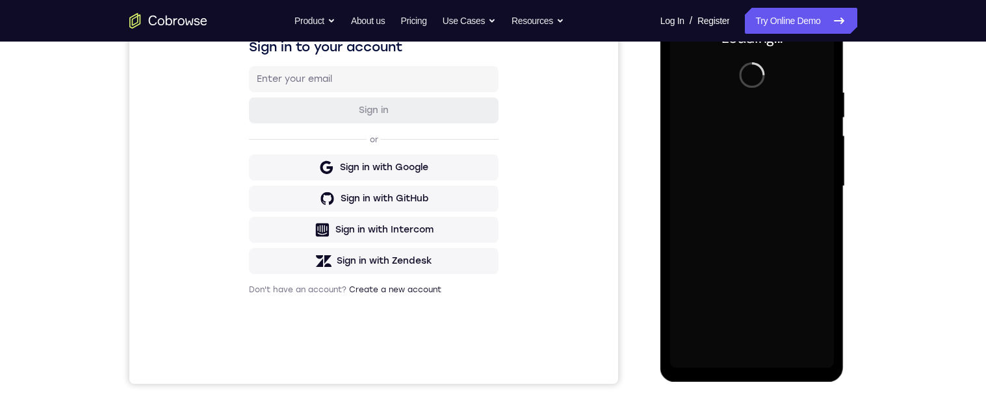
scroll to position [0, 0]
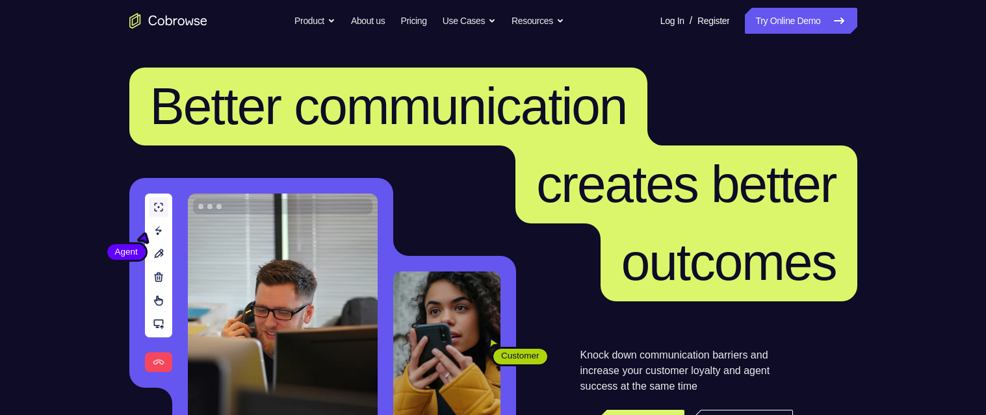
scroll to position [50, 0]
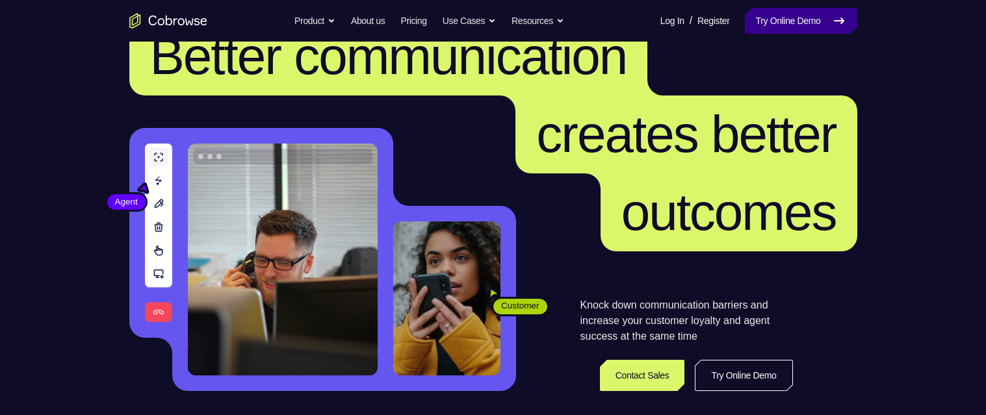
click at [784, 20] on link "Try Online Demo" at bounding box center [801, 21] width 112 height 26
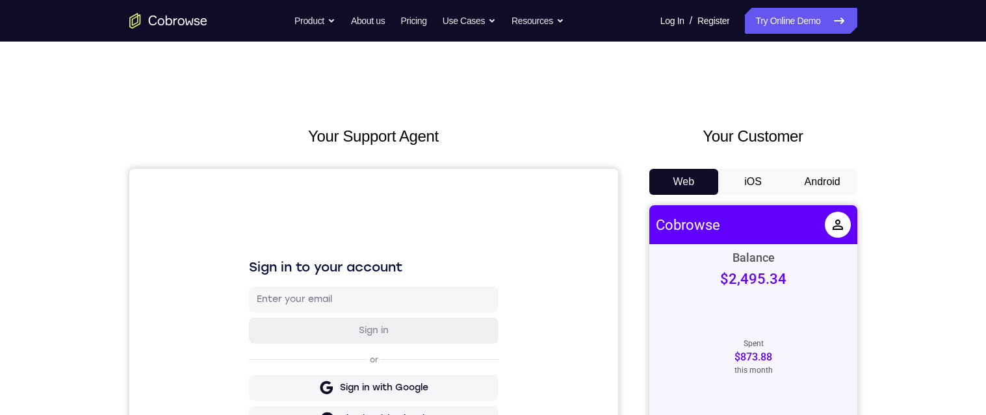
click at [833, 183] on button "Android" at bounding box center [823, 182] width 70 height 26
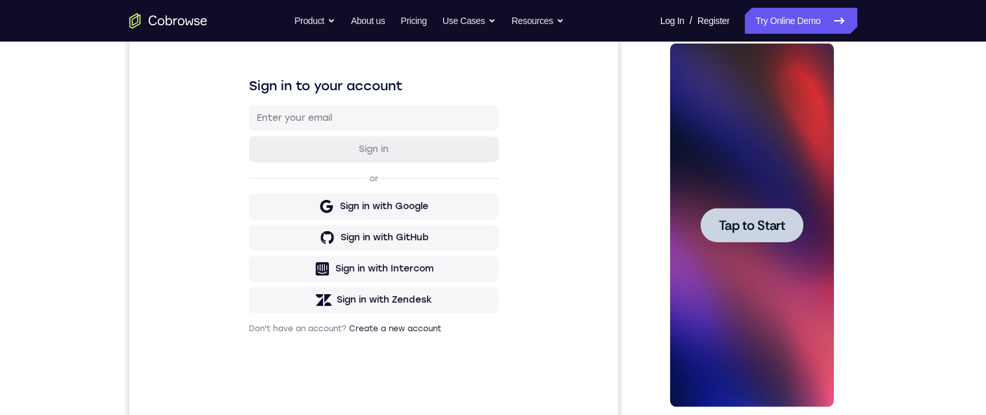
click at [772, 233] on div at bounding box center [752, 225] width 103 height 34
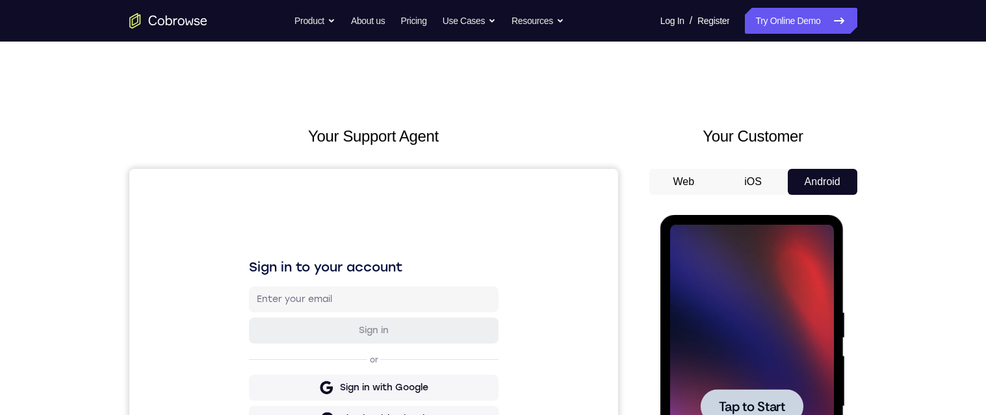
scroll to position [172, 0]
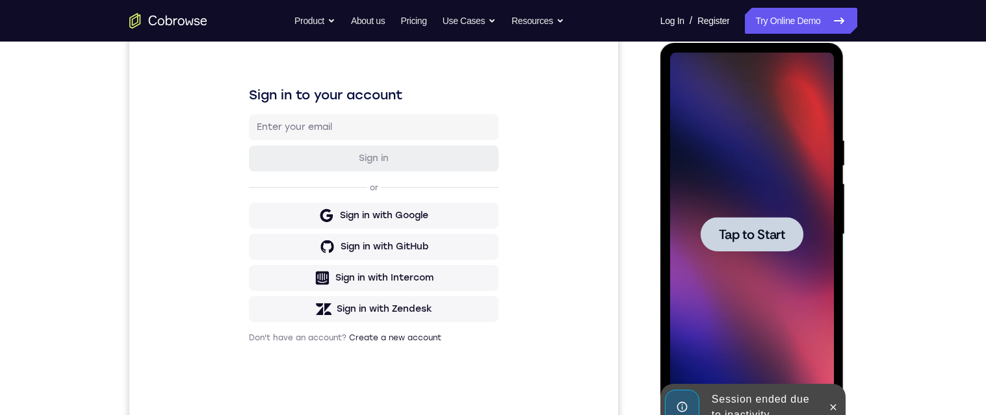
click at [793, 232] on div at bounding box center [752, 234] width 103 height 34
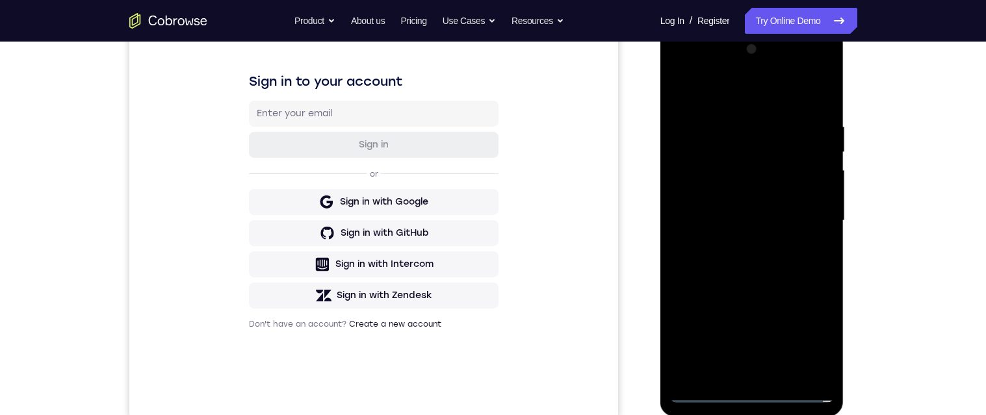
scroll to position [250, 0]
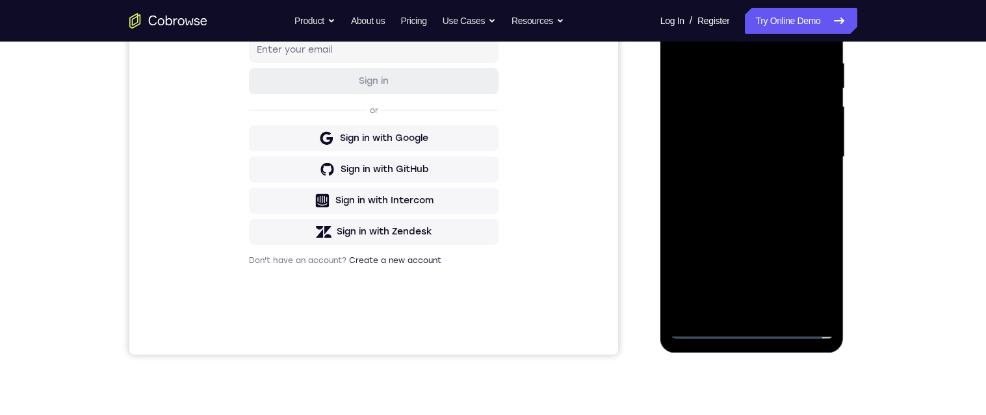
click at [751, 335] on div at bounding box center [752, 157] width 164 height 364
click at [810, 270] on div at bounding box center [752, 157] width 164 height 364
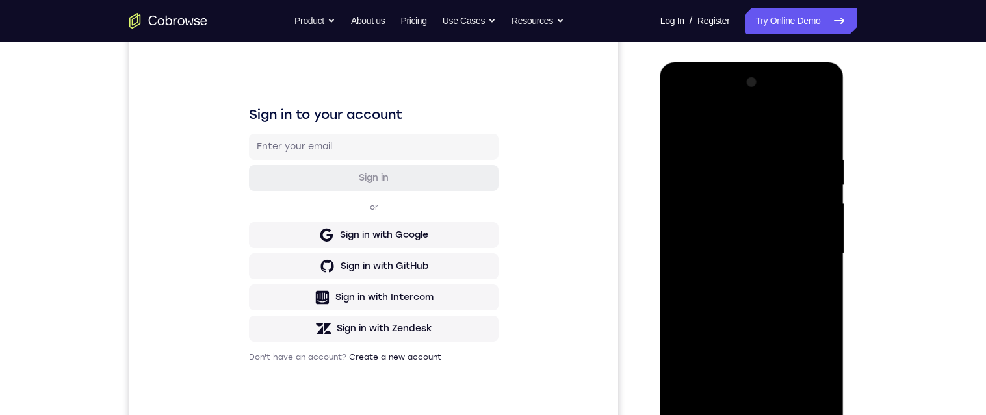
click at [774, 125] on div at bounding box center [752, 254] width 164 height 364
click at [811, 252] on div at bounding box center [752, 254] width 164 height 364
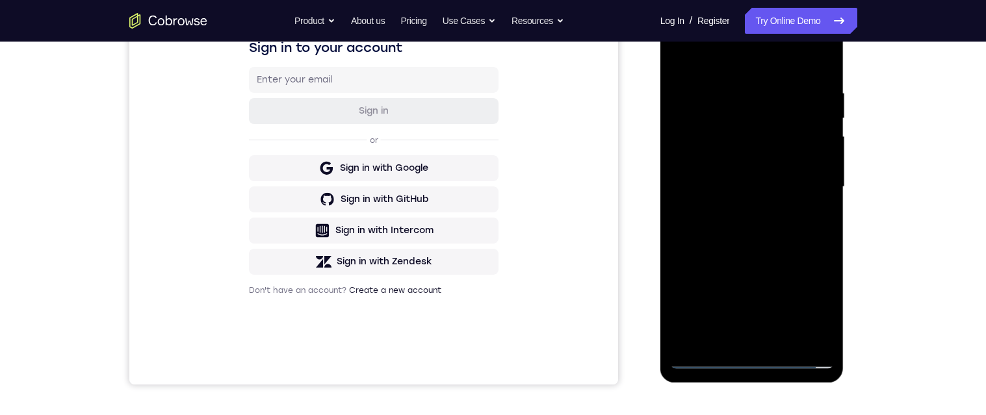
click at [739, 341] on div at bounding box center [752, 187] width 164 height 364
click at [811, 182] on div at bounding box center [752, 187] width 164 height 364
click at [796, 160] on div at bounding box center [752, 187] width 164 height 364
click at [811, 193] on div at bounding box center [752, 187] width 164 height 364
click at [807, 229] on div at bounding box center [752, 187] width 164 height 364
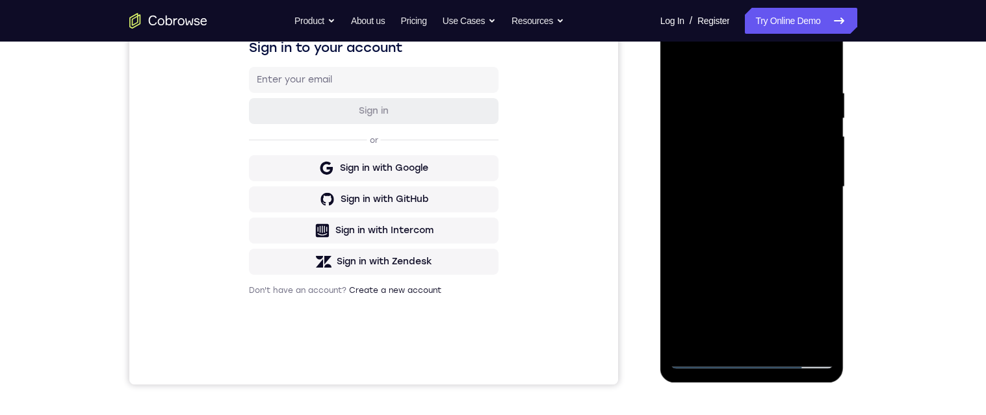
click at [792, 226] on div at bounding box center [752, 187] width 164 height 364
click at [810, 244] on div at bounding box center [752, 187] width 164 height 364
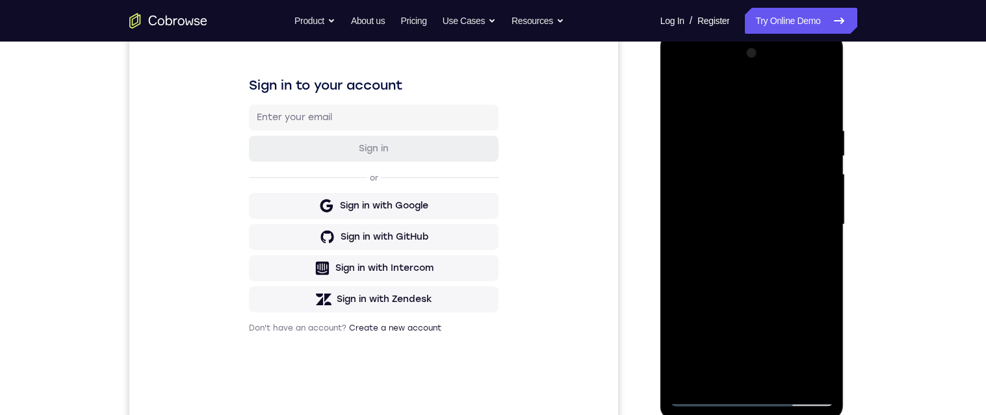
scroll to position [185, 0]
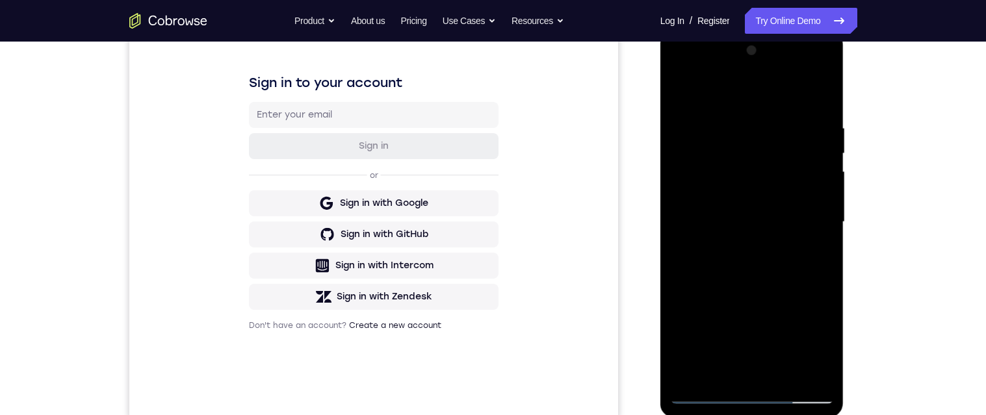
click at [779, 125] on div at bounding box center [752, 222] width 164 height 364
click at [813, 135] on div at bounding box center [752, 222] width 164 height 364
click at [821, 94] on div at bounding box center [752, 222] width 164 height 364
click at [733, 123] on div at bounding box center [752, 222] width 164 height 364
click at [688, 187] on div at bounding box center [752, 222] width 164 height 364
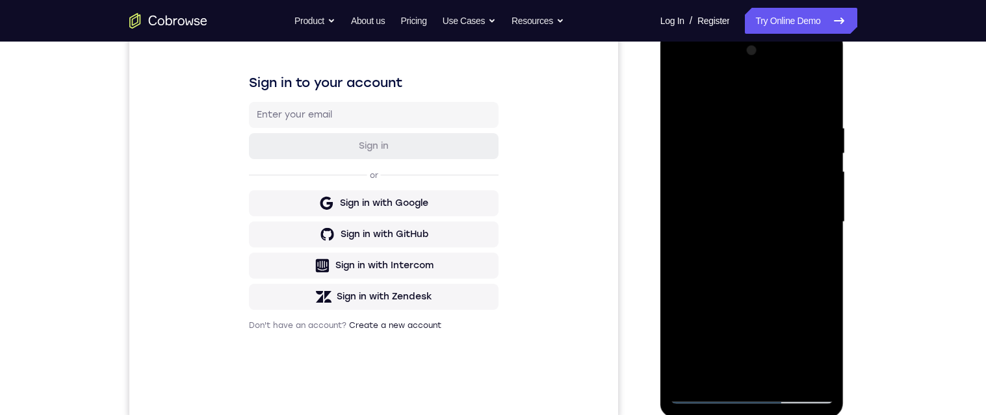
click at [820, 99] on div at bounding box center [752, 222] width 164 height 364
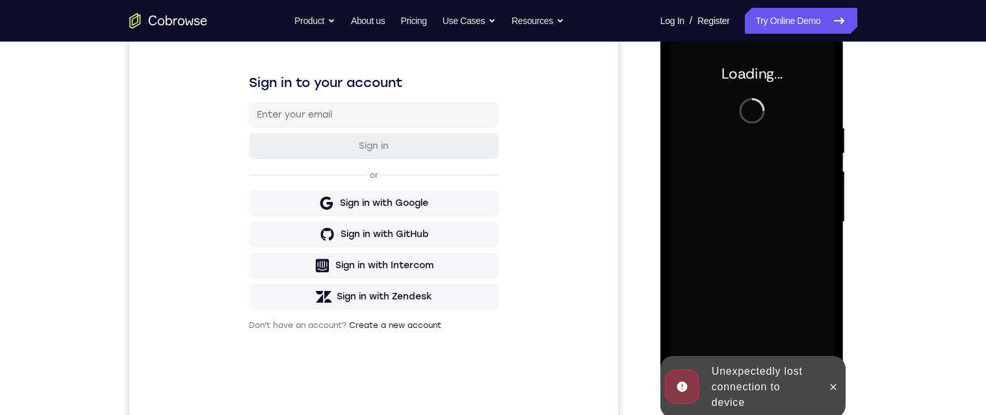
scroll to position [0, 0]
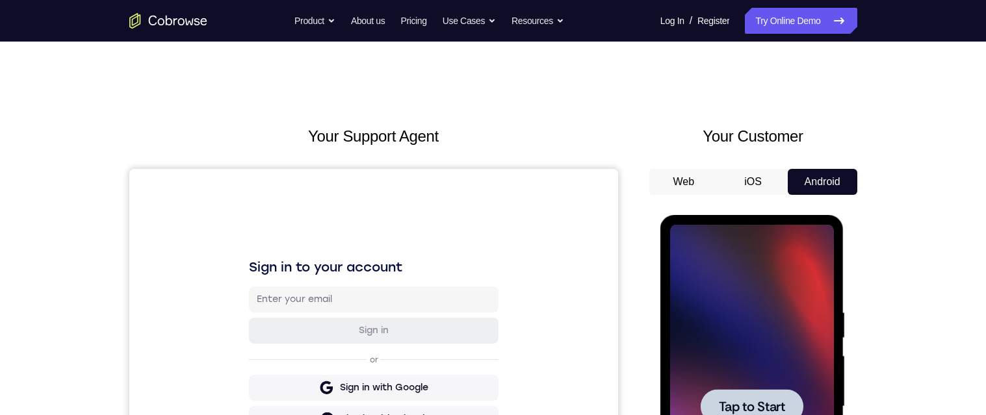
click at [748, 415] on div at bounding box center [752, 406] width 103 height 34
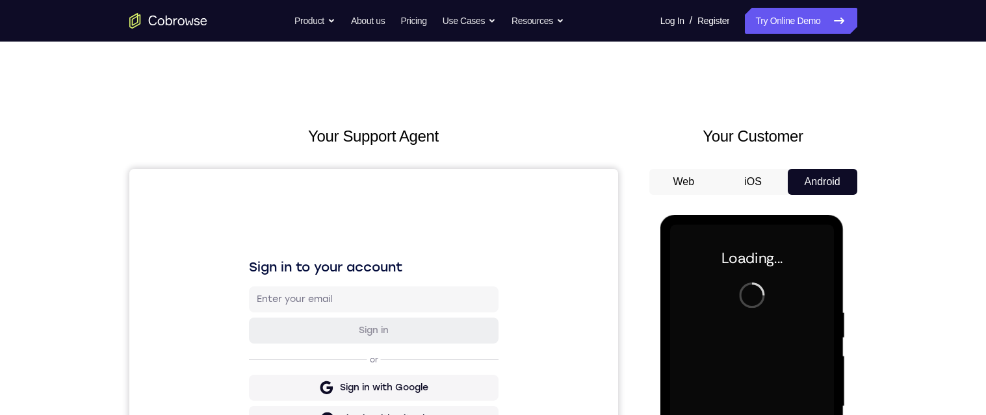
scroll to position [200, 0]
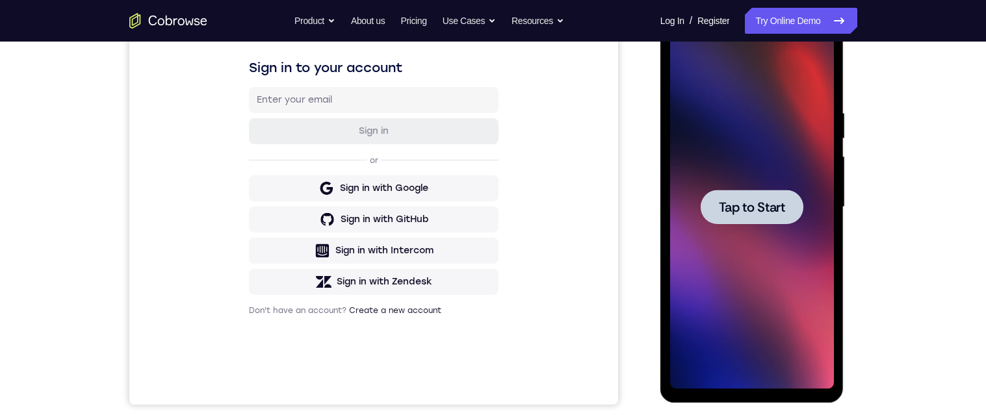
click at [753, 211] on span "Tap to Start" at bounding box center [752, 207] width 66 height 13
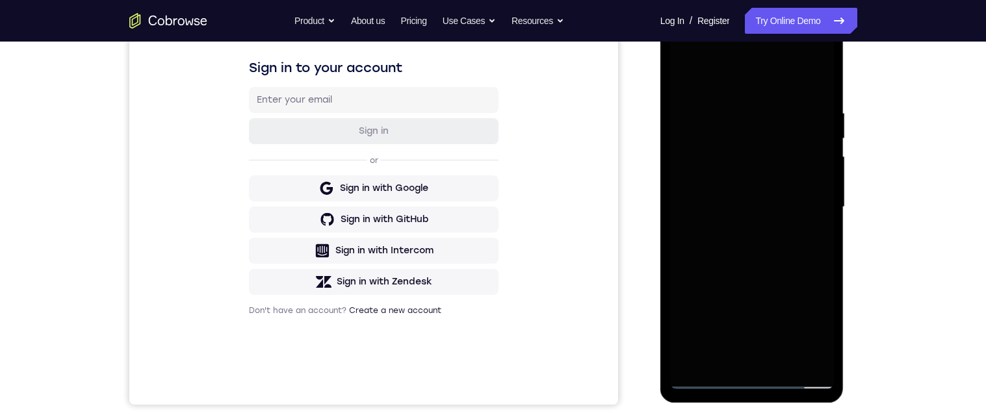
click at [781, 254] on div at bounding box center [752, 207] width 164 height 364
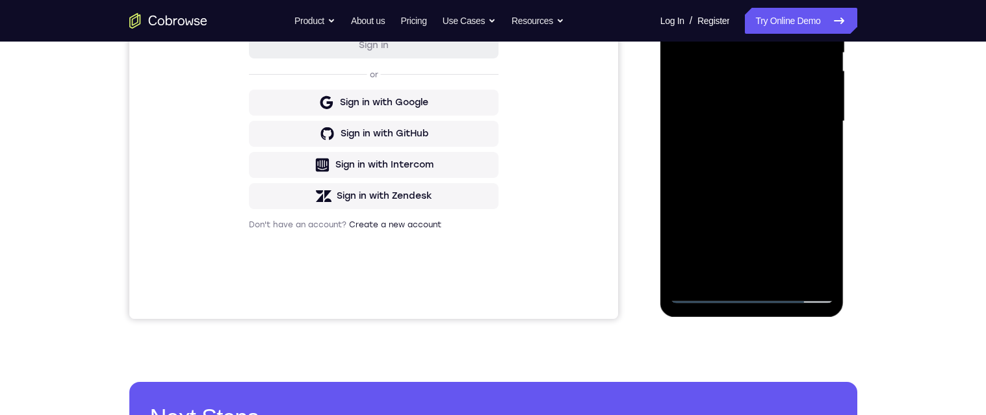
click at [752, 289] on div at bounding box center [752, 122] width 164 height 364
click at [750, 296] on div at bounding box center [752, 122] width 164 height 364
click at [815, 235] on div at bounding box center [752, 122] width 164 height 364
click at [748, 0] on div at bounding box center [752, 122] width 164 height 364
click at [808, 122] on div at bounding box center [752, 122] width 164 height 364
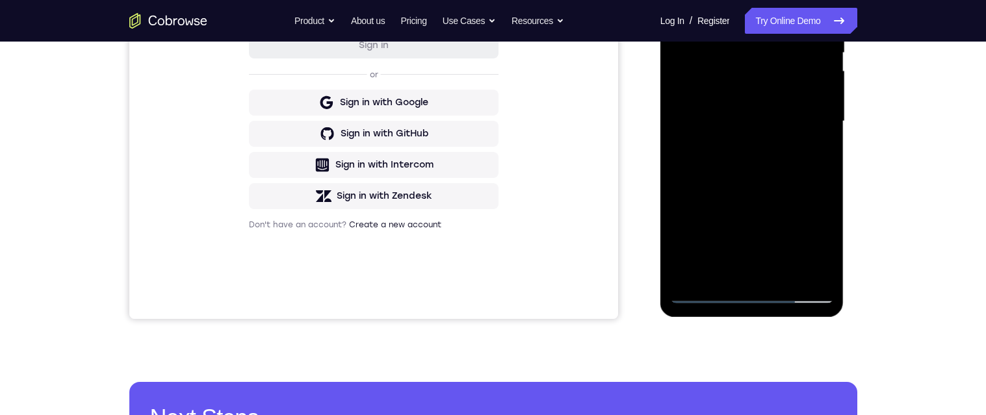
click at [738, 146] on div at bounding box center [752, 122] width 164 height 364
click at [763, 109] on div at bounding box center [752, 122] width 164 height 364
click at [764, 94] on div at bounding box center [752, 122] width 164 height 364
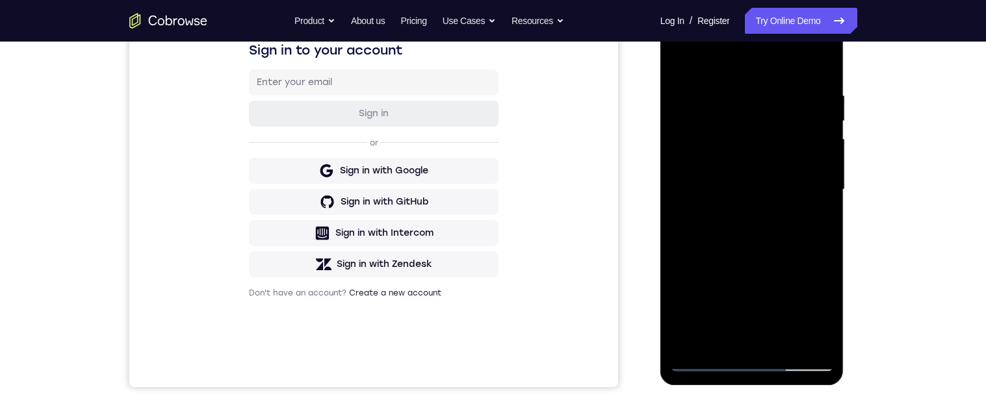
click at [820, 159] on div at bounding box center [752, 190] width 164 height 364
click at [802, 190] on div at bounding box center [752, 190] width 164 height 364
click at [779, 231] on div at bounding box center [752, 190] width 164 height 364
click at [780, 241] on div at bounding box center [752, 190] width 164 height 364
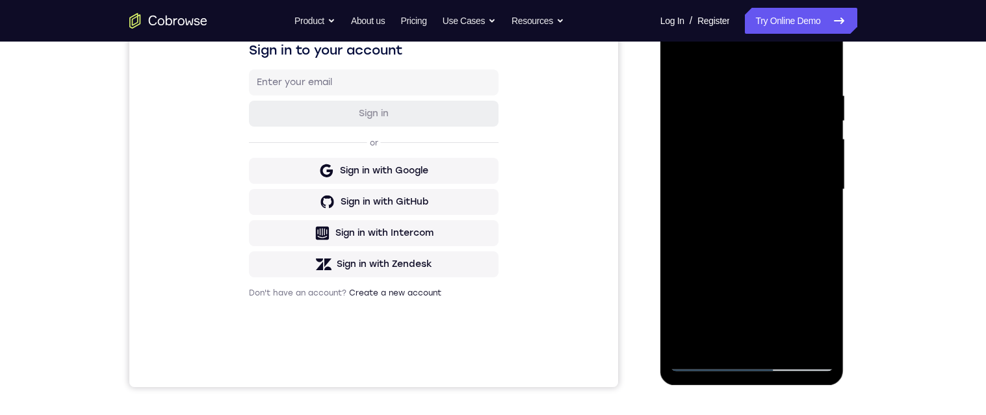
click at [784, 343] on div at bounding box center [752, 190] width 164 height 364
click at [762, 237] on div at bounding box center [752, 190] width 164 height 364
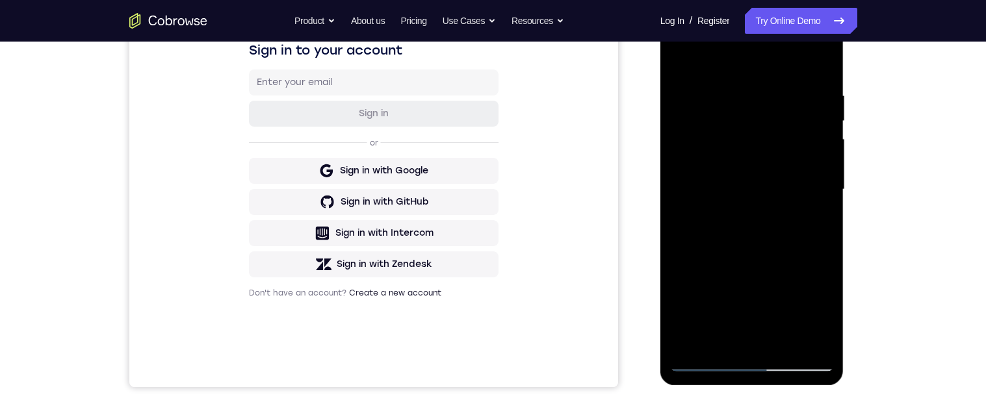
click at [792, 237] on div at bounding box center [752, 190] width 164 height 364
click at [821, 213] on div at bounding box center [752, 190] width 164 height 364
click at [762, 168] on div at bounding box center [752, 190] width 164 height 364
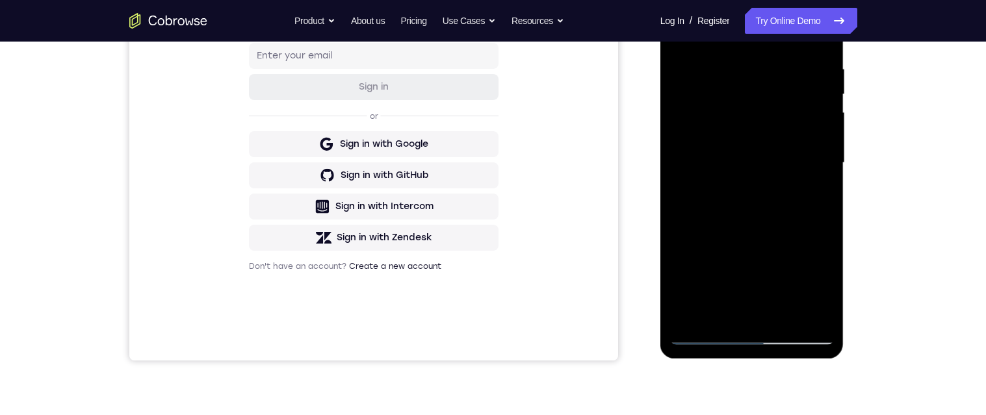
scroll to position [191, 0]
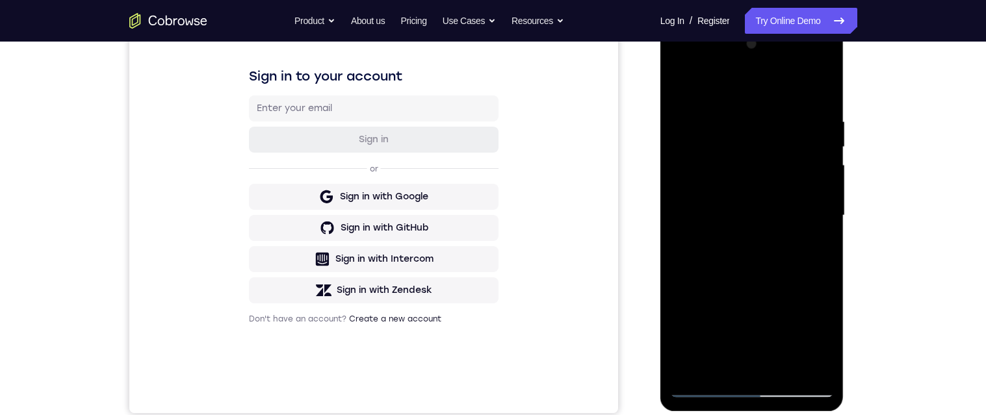
click at [677, 92] on div at bounding box center [752, 216] width 164 height 364
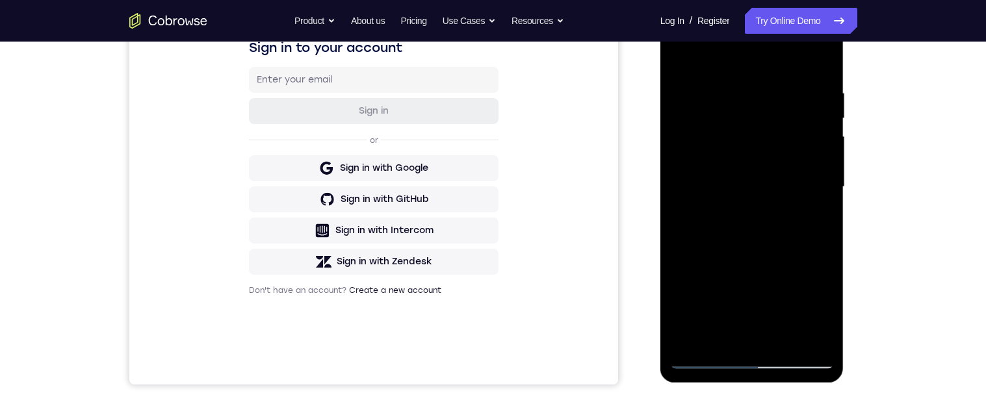
click at [738, 293] on div at bounding box center [752, 187] width 164 height 364
click at [824, 227] on div at bounding box center [752, 187] width 164 height 364
click at [686, 116] on div at bounding box center [752, 187] width 164 height 364
click at [698, 294] on div at bounding box center [752, 187] width 164 height 364
click at [722, 259] on div at bounding box center [752, 187] width 164 height 364
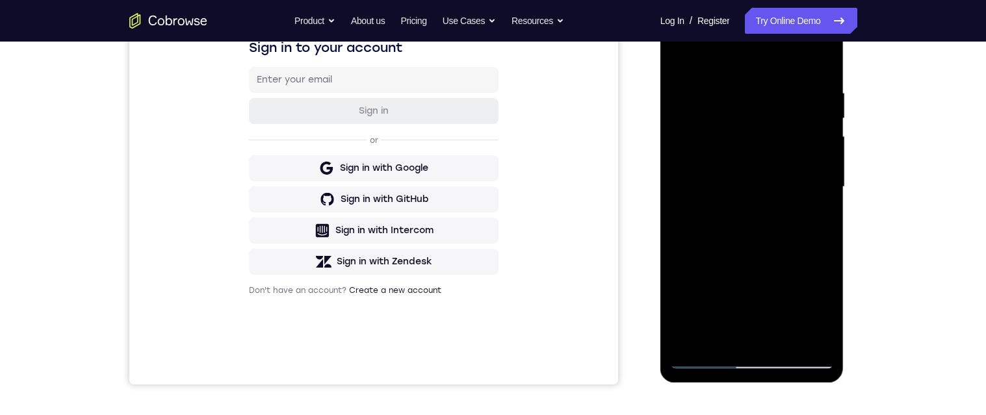
click at [706, 180] on div at bounding box center [752, 187] width 164 height 364
click at [699, 170] on div at bounding box center [752, 187] width 164 height 364
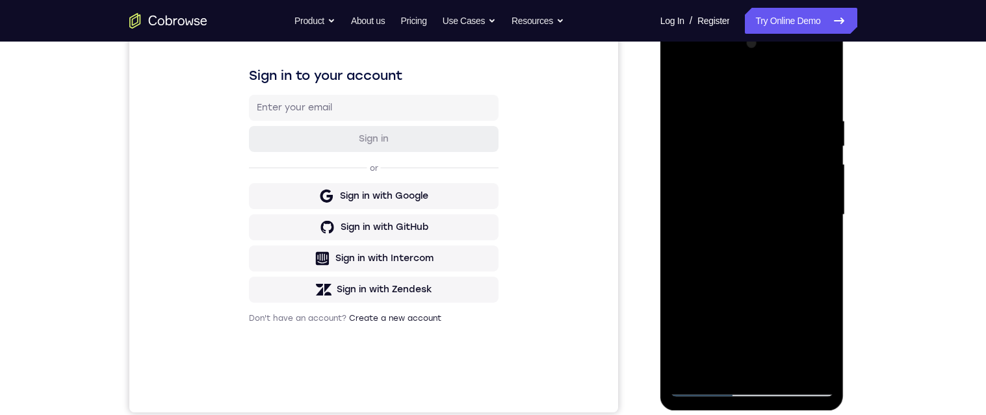
click at [681, 83] on div at bounding box center [752, 215] width 164 height 364
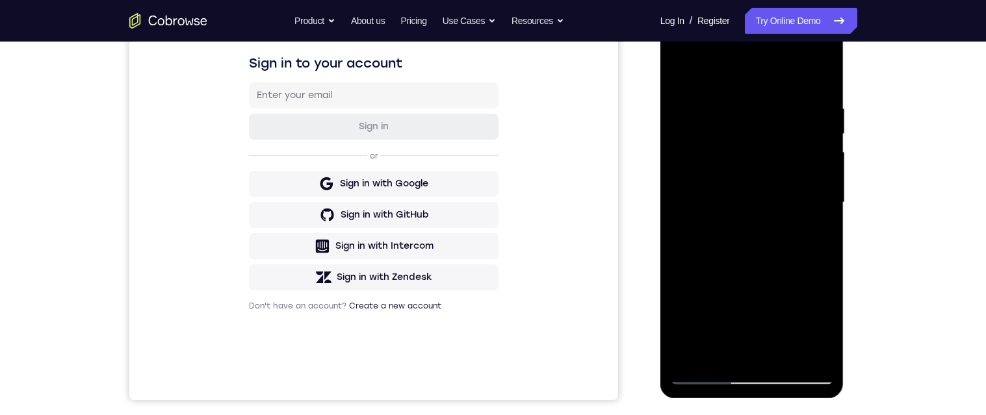
click at [686, 73] on div at bounding box center [752, 203] width 164 height 364
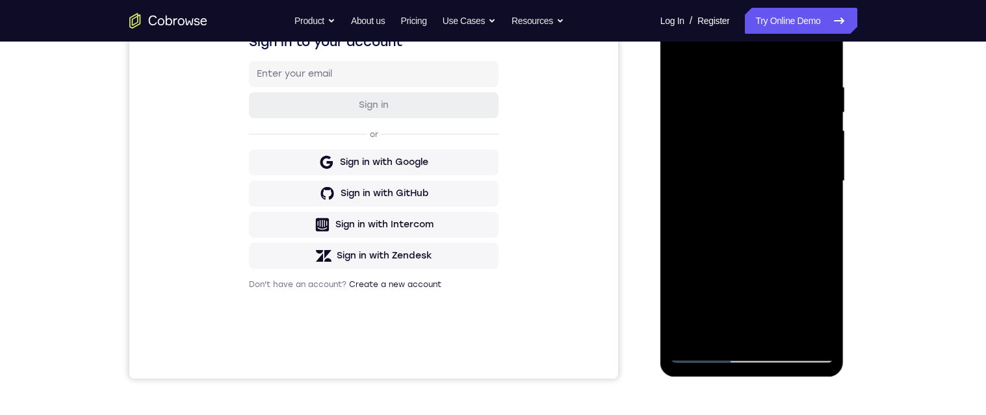
scroll to position [207, 0]
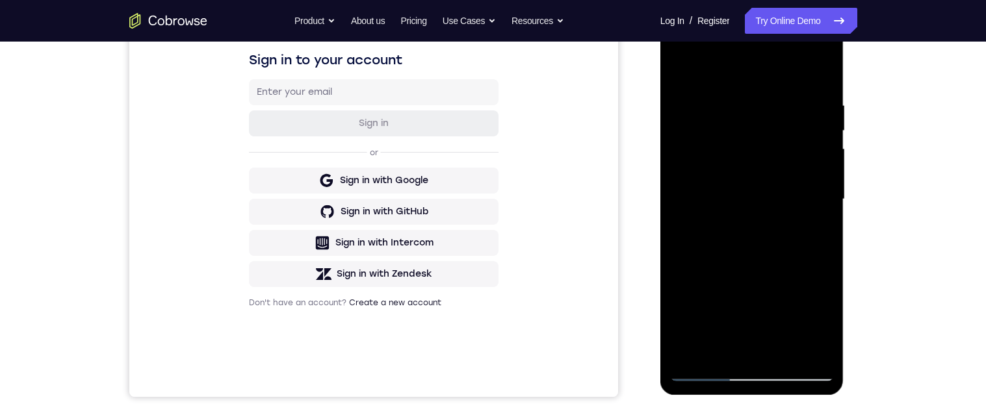
click at [684, 68] on div at bounding box center [752, 200] width 164 height 364
click at [683, 64] on div at bounding box center [752, 200] width 164 height 364
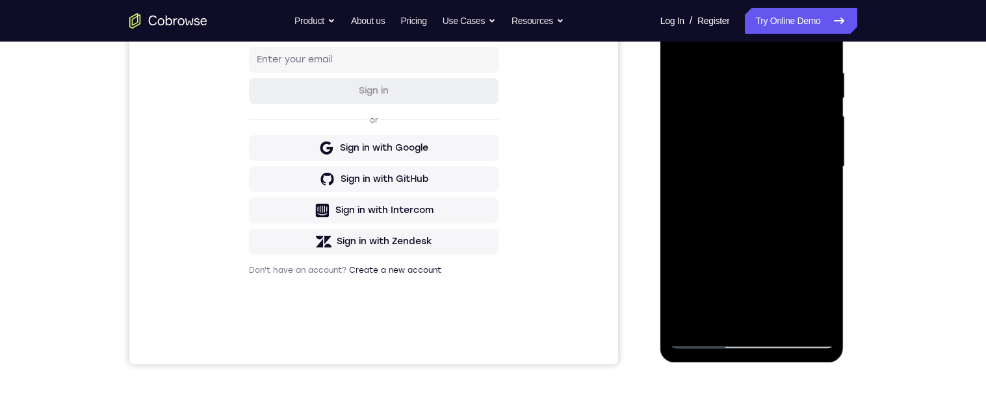
click at [812, 202] on div at bounding box center [752, 167] width 164 height 364
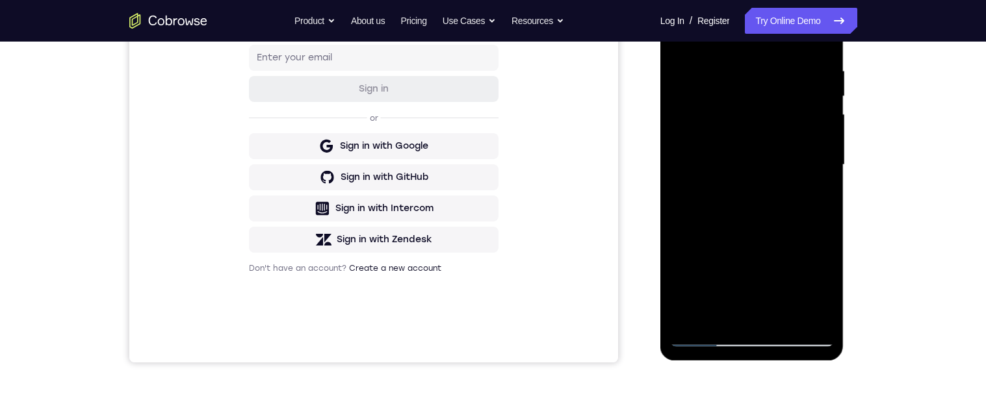
click at [716, 218] on div at bounding box center [752, 165] width 164 height 364
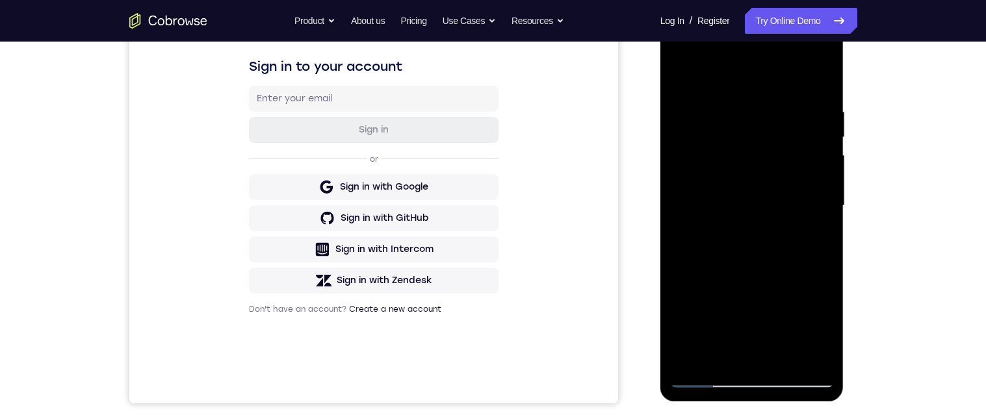
click at [683, 81] on div at bounding box center [752, 206] width 164 height 364
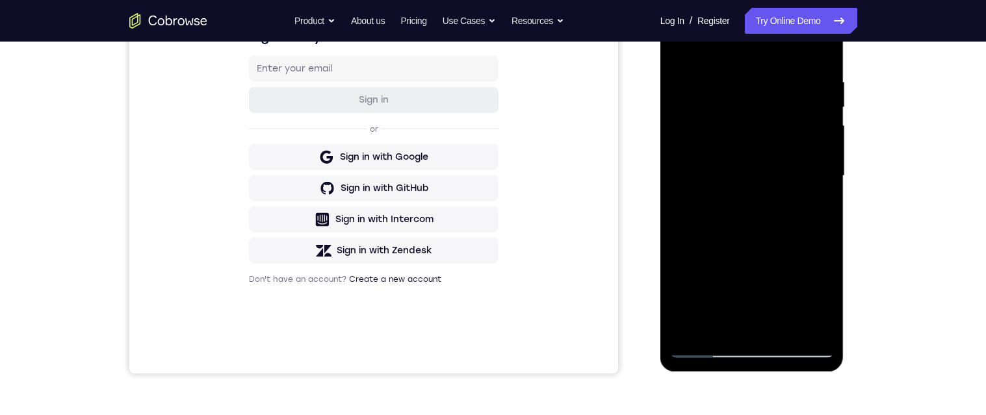
scroll to position [239, 0]
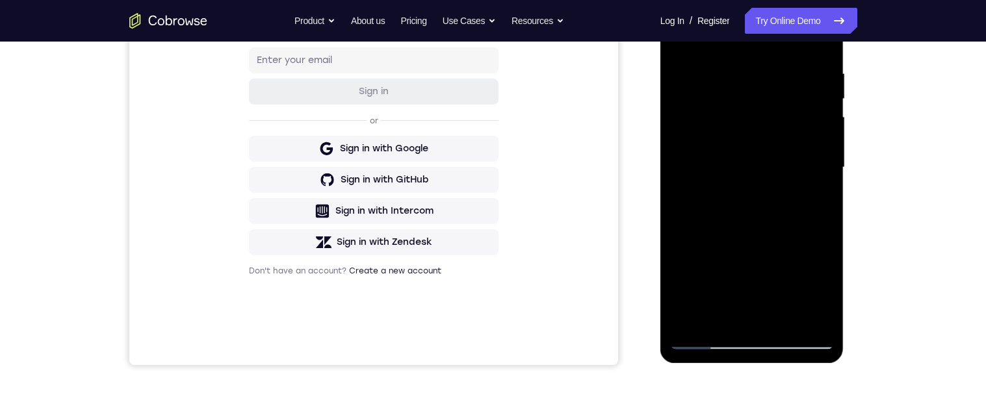
click at [714, 123] on div at bounding box center [752, 168] width 164 height 364
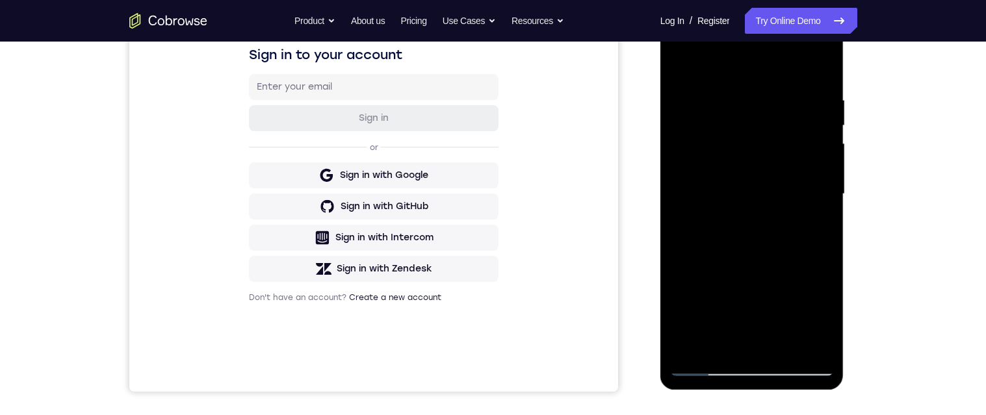
click at [700, 306] on div at bounding box center [752, 194] width 164 height 364
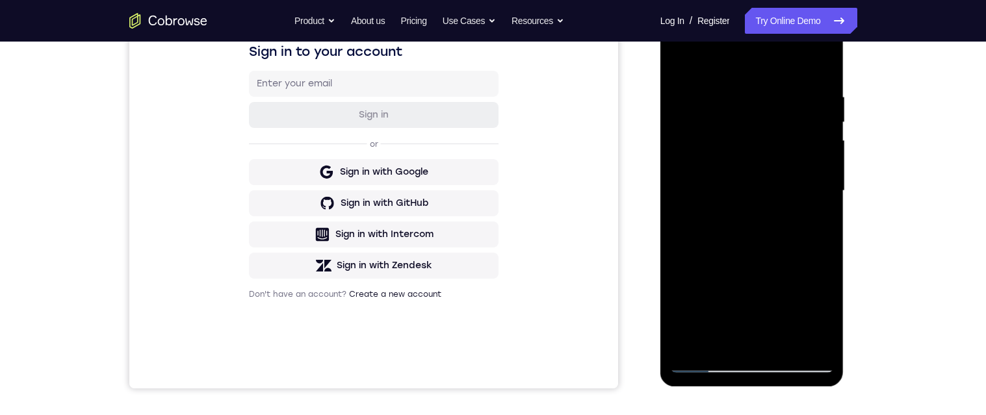
scroll to position [232, 0]
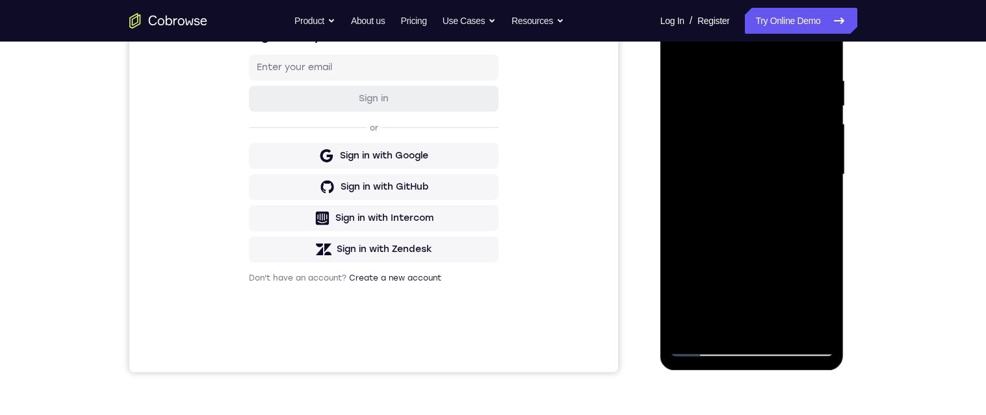
click at [827, 157] on div at bounding box center [752, 175] width 164 height 364
click at [826, 159] on div at bounding box center [752, 175] width 164 height 364
click at [826, 157] on div at bounding box center [752, 175] width 164 height 364
click at [826, 159] on div at bounding box center [752, 175] width 164 height 364
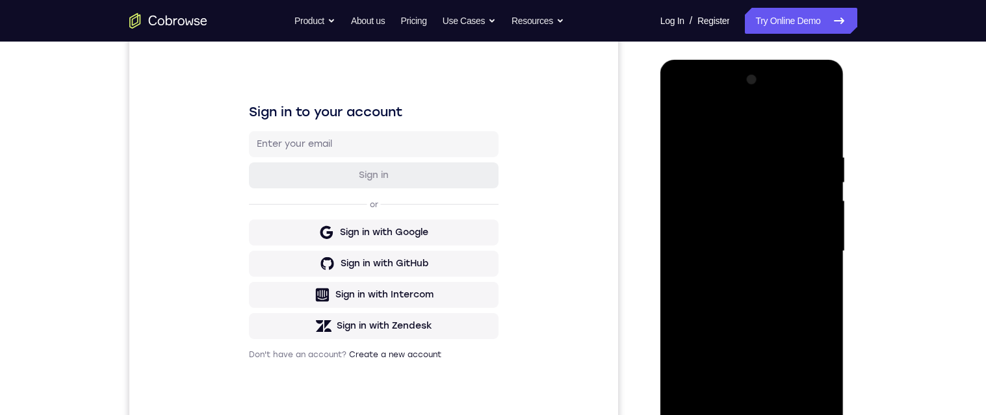
scroll to position [257, 0]
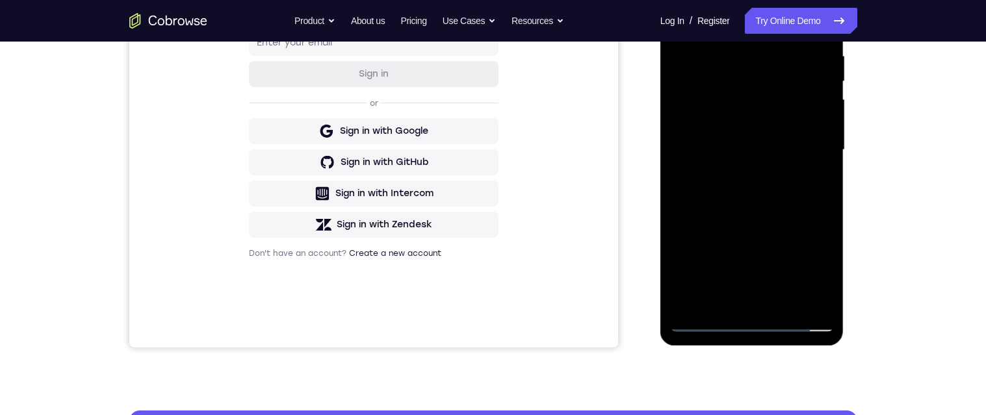
click at [756, 319] on div at bounding box center [752, 150] width 164 height 364
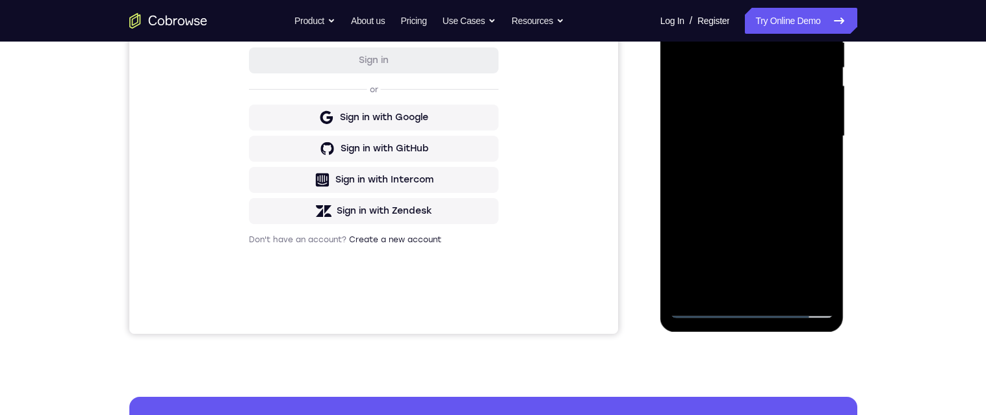
click at [809, 259] on div at bounding box center [752, 136] width 164 height 364
